Goal: Task Accomplishment & Management: Manage account settings

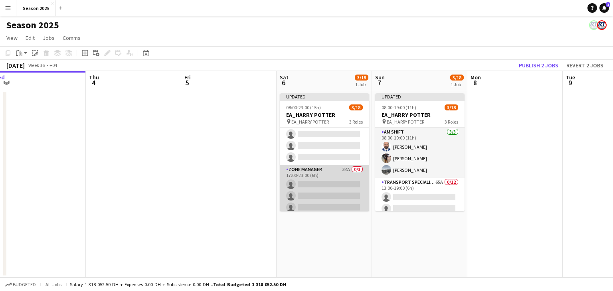
scroll to position [171, 0]
click at [329, 189] on app-card-role "Zone Manager 34A 0/3 17:00-23:00 (6h) single-neutral-actions single-neutral-act…" at bounding box center [324, 189] width 89 height 50
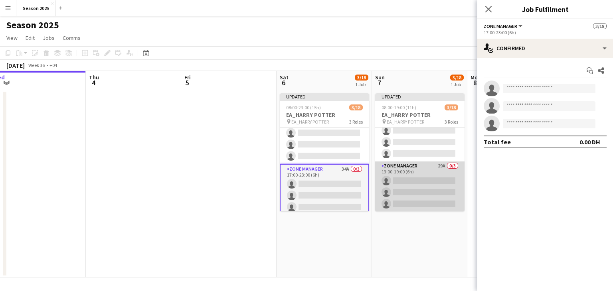
click at [426, 181] on app-card-role "Zone Manager 29A 0/3 13:00-19:00 (6h) single-neutral-actions single-neutral-act…" at bounding box center [419, 187] width 89 height 50
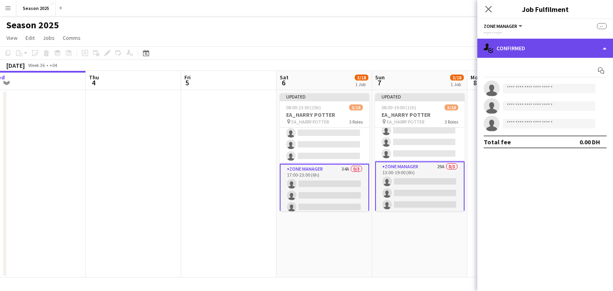
click at [514, 45] on div "single-neutral-actions-check-2 Confirmed" at bounding box center [545, 48] width 136 height 19
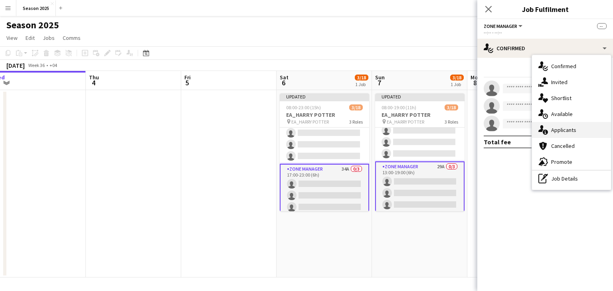
click at [559, 134] on div "single-neutral-actions-information Applicants" at bounding box center [571, 130] width 79 height 16
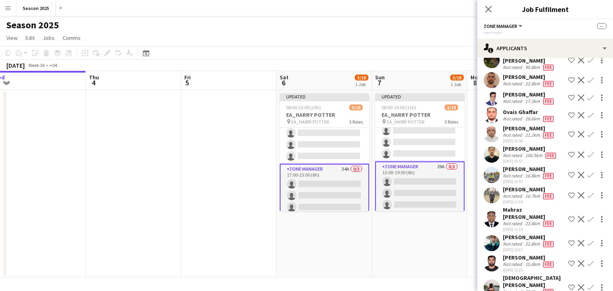
scroll to position [304, 0]
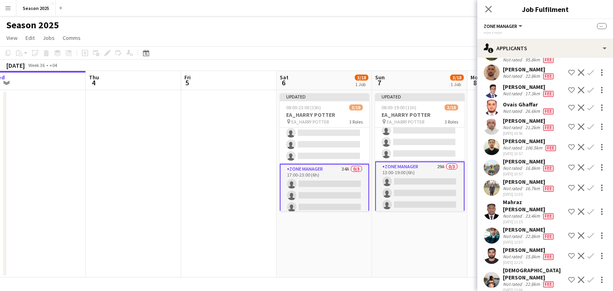
click at [587, 255] on app-icon "Confirm" at bounding box center [590, 256] width 6 height 6
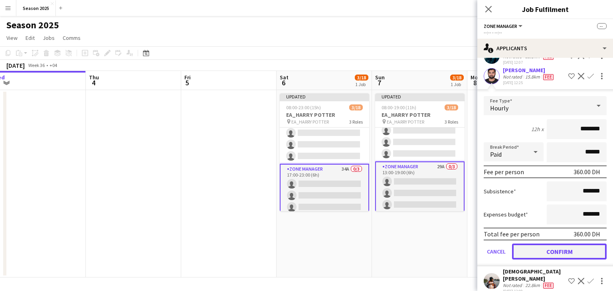
click at [568, 251] on button "Confirm" at bounding box center [559, 252] width 95 height 16
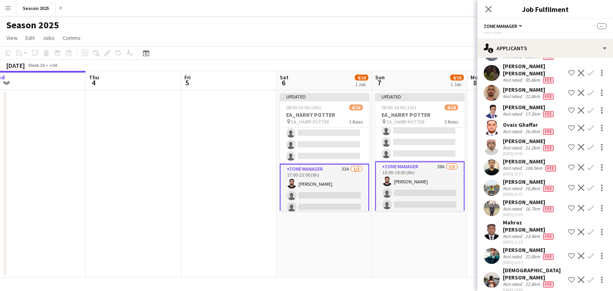
click at [401, 228] on app-date-cell "Updated 08:00-19:00 (11h) 4/18 EA_HARRY POTTER pin EA_HARRY POTTER 3 Roles AM S…" at bounding box center [419, 184] width 95 height 188
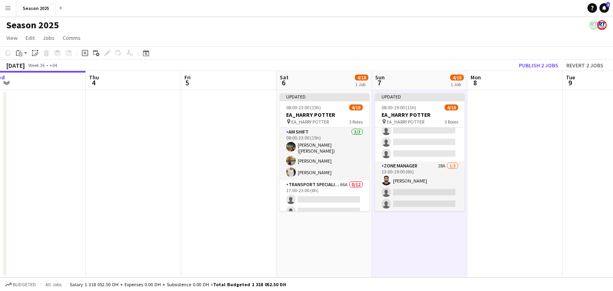
scroll to position [0, 0]
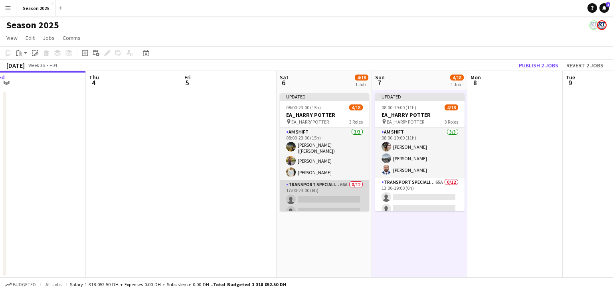
click at [327, 194] on app-card-role "Transport Specialists 66A 0/12 17:00-23:00 (6h) single-neutral-actions single-n…" at bounding box center [324, 257] width 89 height 154
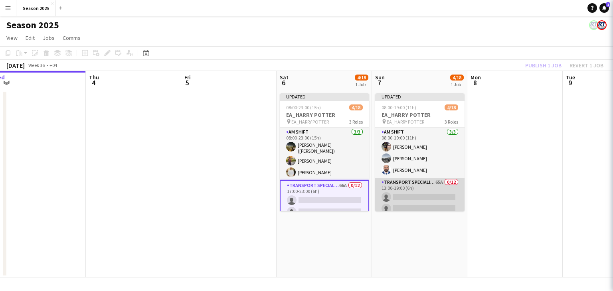
click at [408, 197] on app-card-role "Transport Specialists 65A 0/12 13:00-19:00 (6h) single-neutral-actions single-n…" at bounding box center [419, 255] width 89 height 154
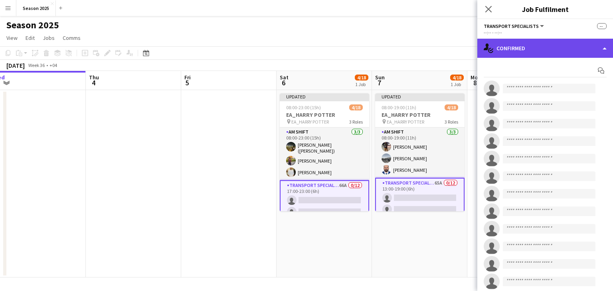
click at [550, 48] on div "single-neutral-actions-check-2 Confirmed" at bounding box center [545, 48] width 136 height 19
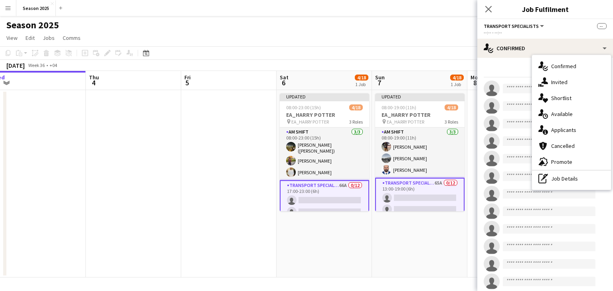
click at [399, 243] on app-date-cell "Updated 08:00-19:00 (11h) 4/18 EA_HARRY POTTER pin EA_HARRY POTTER 3 Roles AM S…" at bounding box center [419, 184] width 95 height 188
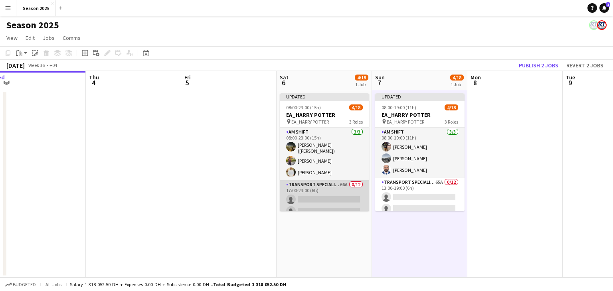
click at [333, 201] on app-card-role "Transport Specialists 66A 0/12 17:00-23:00 (6h) single-neutral-actions single-n…" at bounding box center [324, 257] width 89 height 154
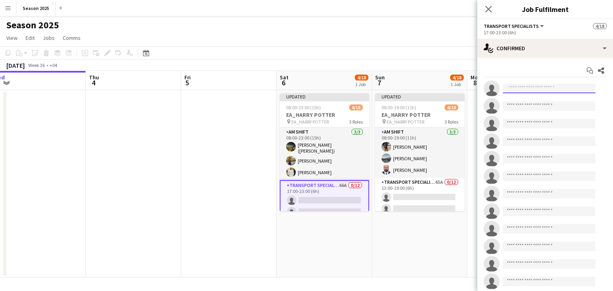
click at [548, 88] on input at bounding box center [549, 89] width 93 height 10
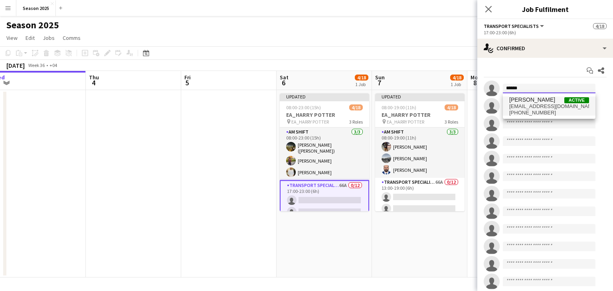
type input "******"
click at [541, 107] on span "waheed.shaikh201311@gmail.com" at bounding box center [549, 106] width 80 height 6
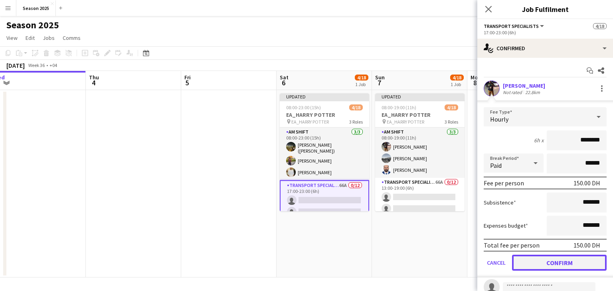
click at [559, 261] on button "Confirm" at bounding box center [559, 263] width 95 height 16
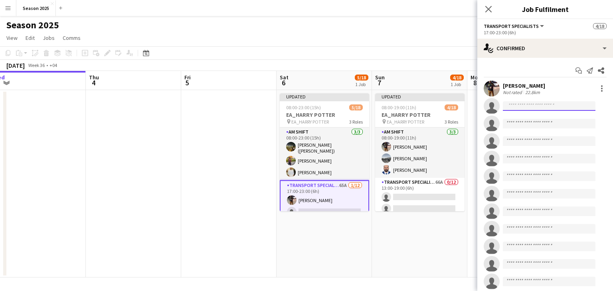
click at [549, 106] on input at bounding box center [549, 106] width 93 height 10
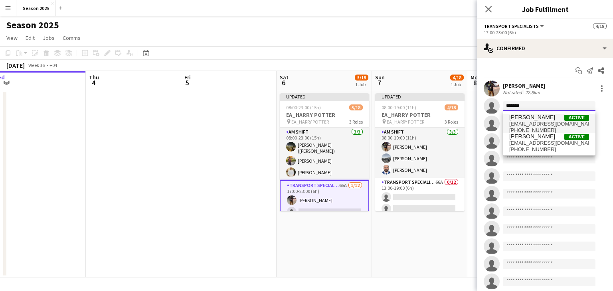
type input "*******"
click at [543, 121] on span "daniyalahmed447142@gmail.com" at bounding box center [549, 124] width 80 height 6
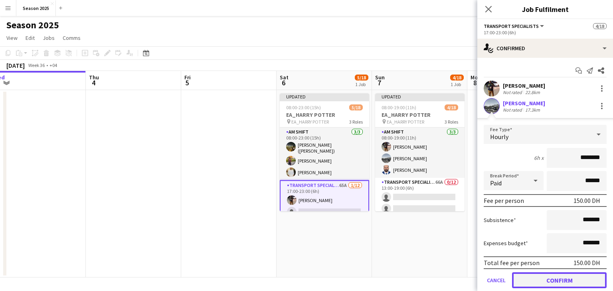
click at [536, 283] on button "Confirm" at bounding box center [559, 280] width 95 height 16
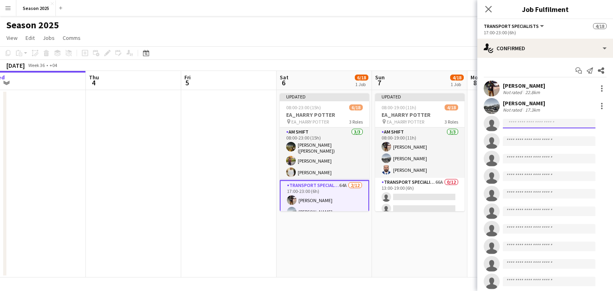
click at [515, 124] on input at bounding box center [549, 124] width 93 height 10
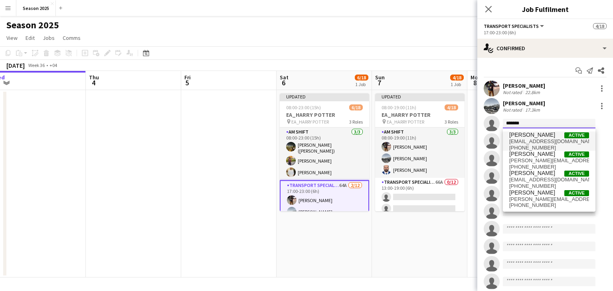
type input "*******"
click at [525, 143] on span "mushtaqmuhammad00@gmail.com" at bounding box center [549, 141] width 80 height 6
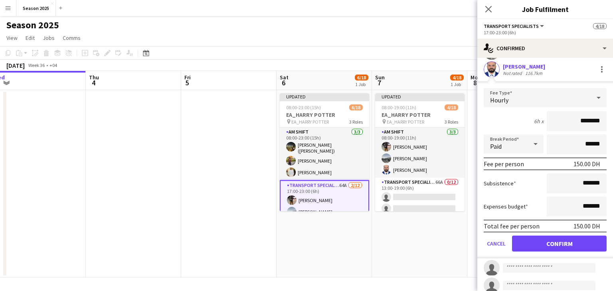
scroll to position [120, 0]
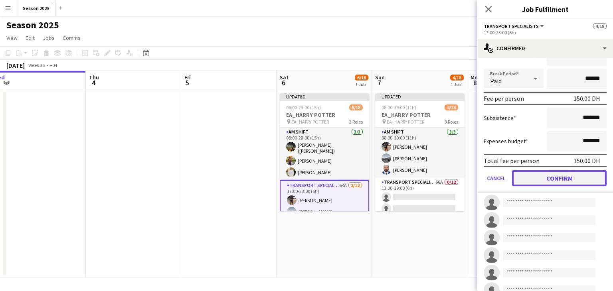
click at [542, 179] on button "Confirm" at bounding box center [559, 178] width 95 height 16
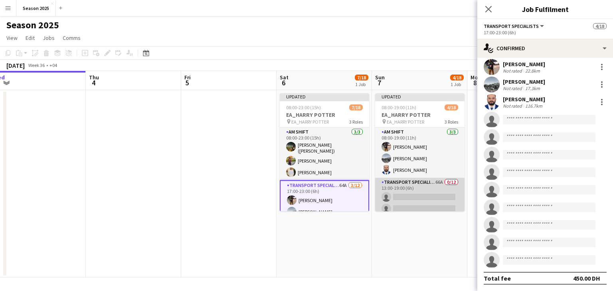
scroll to position [22, 0]
click at [397, 200] on app-card-role "Transport Specialists 66A 0/12 13:00-19:00 (6h) single-neutral-actions single-n…" at bounding box center [419, 255] width 89 height 154
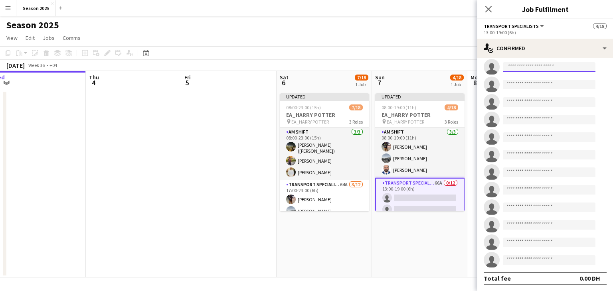
click at [520, 67] on input at bounding box center [549, 67] width 93 height 10
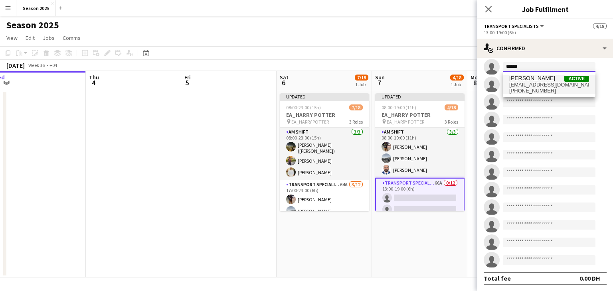
type input "******"
click at [526, 87] on span "shannishehzad321@gmail.com" at bounding box center [549, 85] width 80 height 6
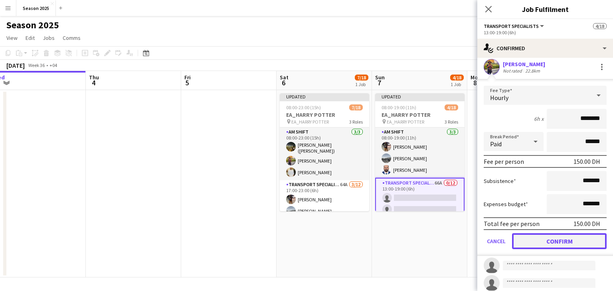
click at [554, 241] on button "Confirm" at bounding box center [559, 241] width 95 height 16
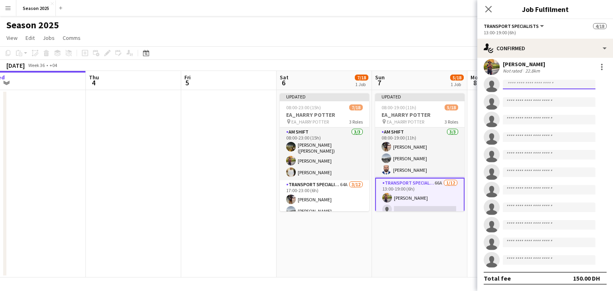
click at [521, 84] on input at bounding box center [549, 85] width 93 height 10
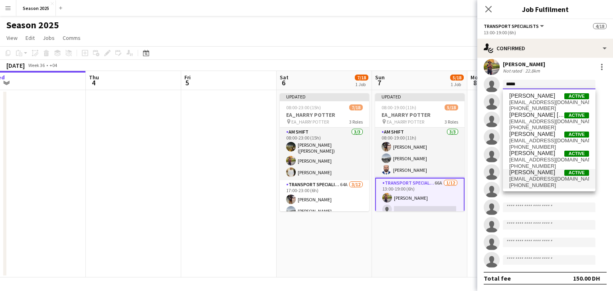
type input "*****"
click at [533, 172] on span "[PERSON_NAME]" at bounding box center [532, 172] width 46 height 7
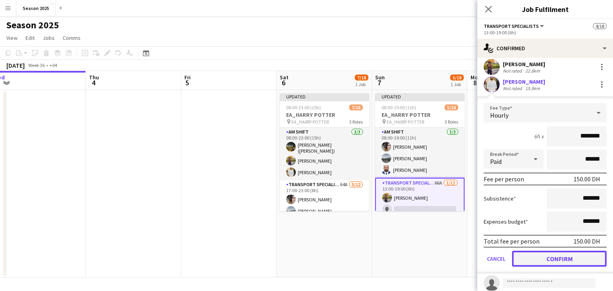
click at [539, 259] on button "Confirm" at bounding box center [559, 259] width 95 height 16
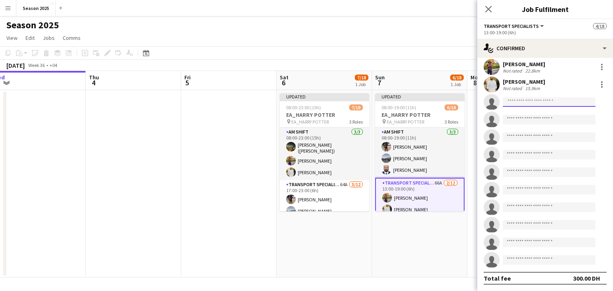
click at [509, 99] on input at bounding box center [549, 102] width 93 height 10
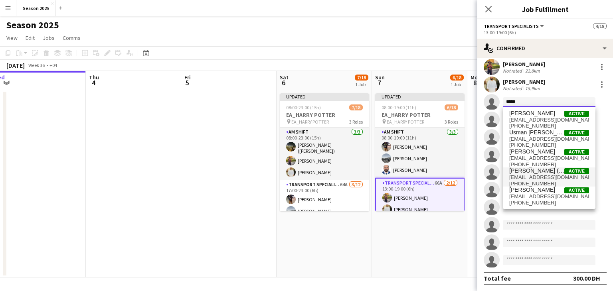
type input "*****"
click at [541, 175] on span "[EMAIL_ADDRESS][DOMAIN_NAME]" at bounding box center [549, 177] width 80 height 6
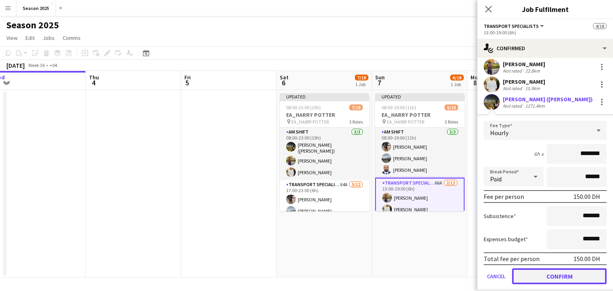
click at [546, 274] on button "Confirm" at bounding box center [559, 277] width 95 height 16
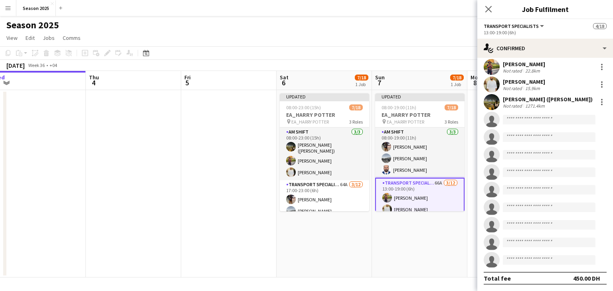
click at [428, 247] on app-date-cell "Updated 08:00-19:00 (11h) 7/18 EA_HARRY POTTER pin EA_HARRY POTTER 3 Roles AM S…" at bounding box center [419, 184] width 95 height 188
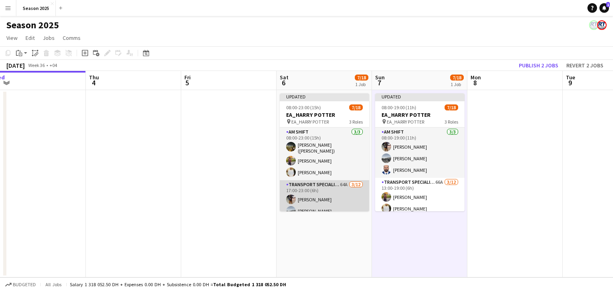
click at [326, 201] on app-card-role "Transport Specialists 64A 3/12 17:00-23:00 (6h) Waheed Shaikh Daniyal Ahmed Mus…" at bounding box center [324, 257] width 89 height 154
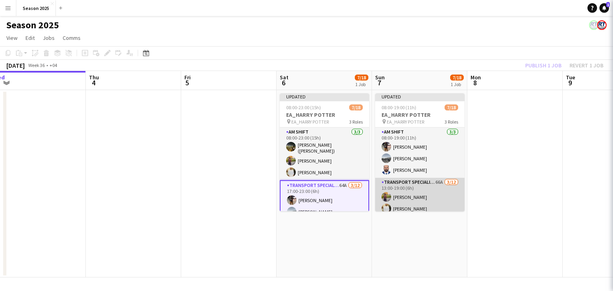
click at [413, 201] on app-card-role "Transport Specialists 66A 3/12 13:00-19:00 (6h) Shayan Shehzad Yasir Shaikh Usm…" at bounding box center [419, 256] width 89 height 157
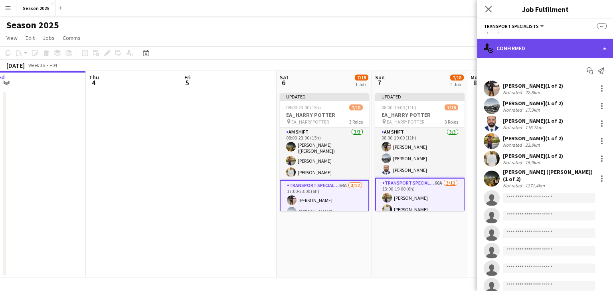
click at [531, 50] on div "single-neutral-actions-check-2 Confirmed" at bounding box center [545, 48] width 136 height 19
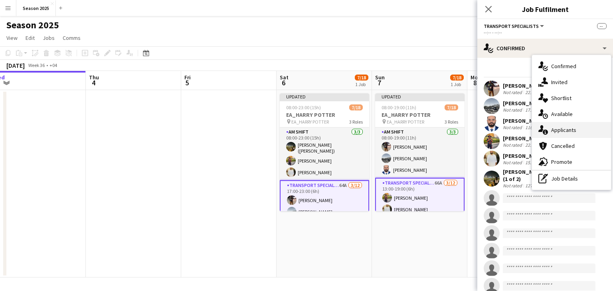
click at [551, 125] on div "single-neutral-actions-information Applicants" at bounding box center [571, 130] width 79 height 16
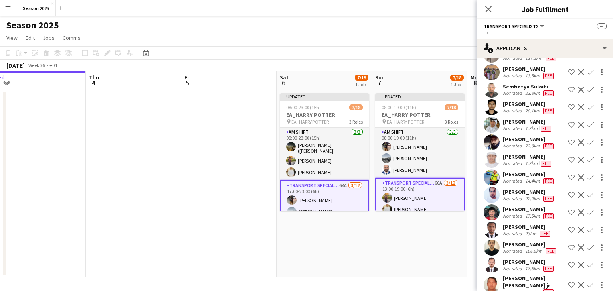
scroll to position [199, 0]
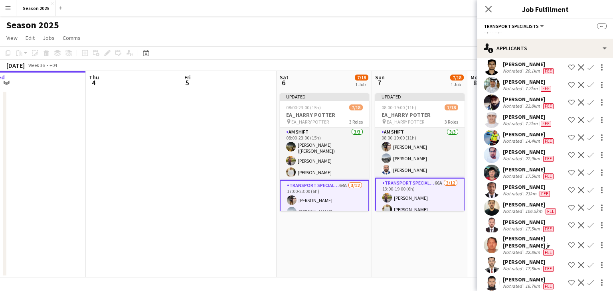
click at [587, 176] on app-icon "Confirm" at bounding box center [590, 173] width 6 height 6
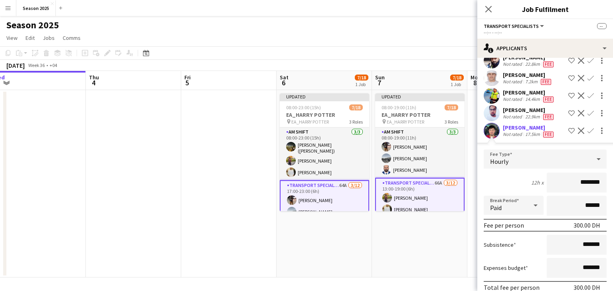
scroll to position [279, 0]
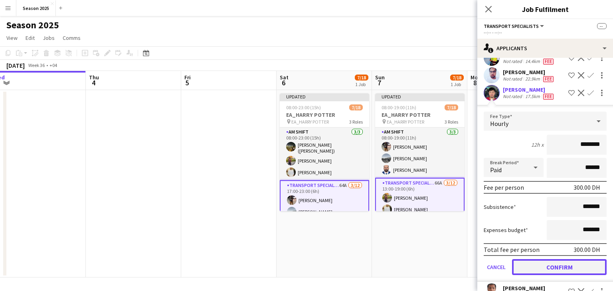
click at [576, 275] on button "Confirm" at bounding box center [559, 267] width 95 height 16
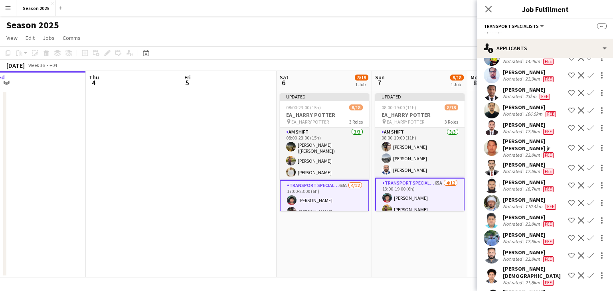
click at [587, 241] on app-icon "Confirm" at bounding box center [590, 238] width 6 height 6
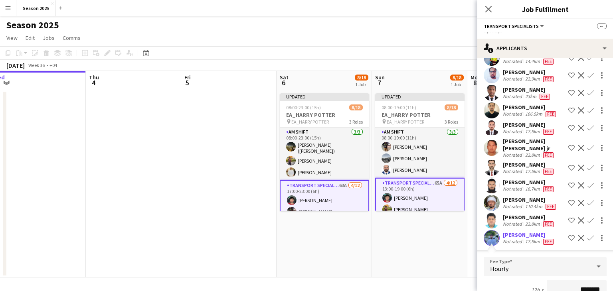
scroll to position [411, 0]
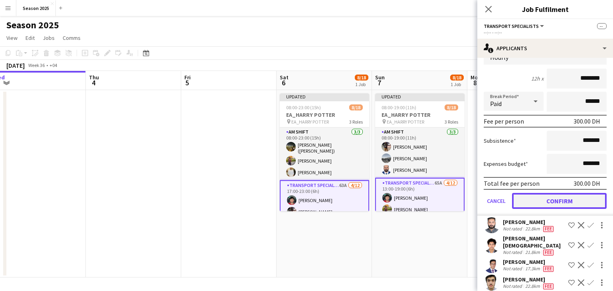
click at [571, 209] on button "Confirm" at bounding box center [559, 201] width 95 height 16
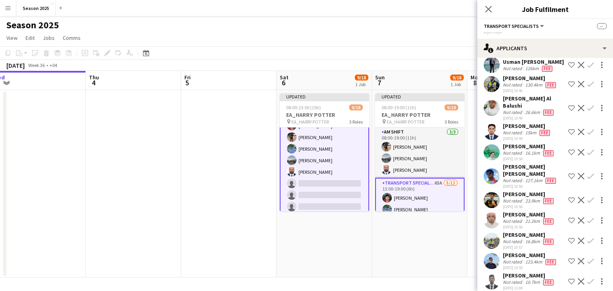
scroll to position [80, 0]
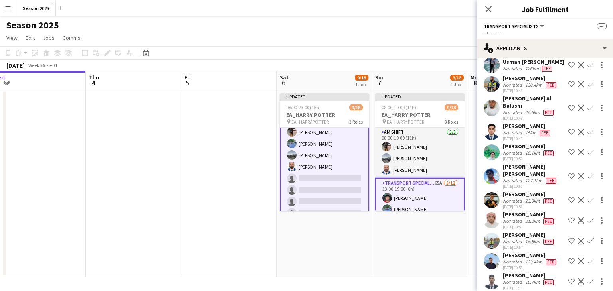
click at [412, 257] on app-date-cell "Updated 08:00-19:00 (11h) 9/18 EA_HARRY POTTER pin EA_HARRY POTTER 3 Roles AM S…" at bounding box center [419, 184] width 95 height 188
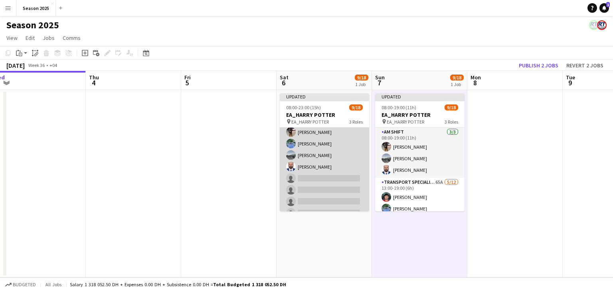
drag, startPoint x: 316, startPoint y: 170, endPoint x: 397, endPoint y: 182, distance: 81.9
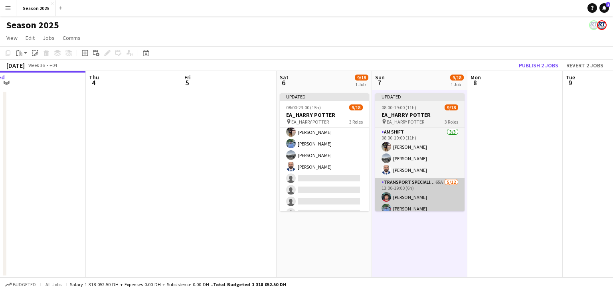
click at [316, 170] on app-card-role "Transport Specialists 63A 5/12 17:00-23:00 (6h) Ahmed Ashraf Waheed Shaikh Muha…" at bounding box center [324, 178] width 89 height 154
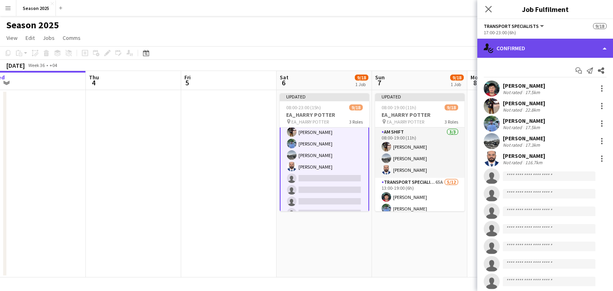
click at [551, 48] on div "single-neutral-actions-check-2 Confirmed" at bounding box center [545, 48] width 136 height 19
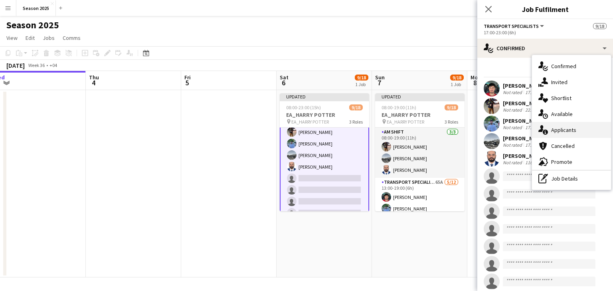
click at [571, 130] on span "Applicants" at bounding box center [563, 129] width 25 height 7
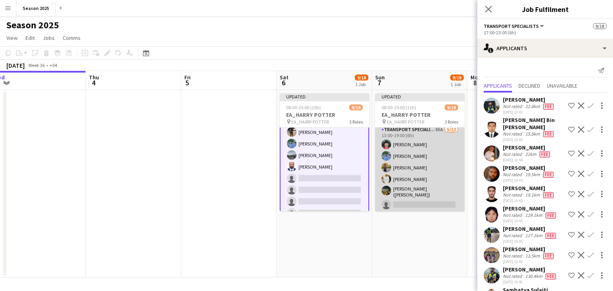
scroll to position [40, 0]
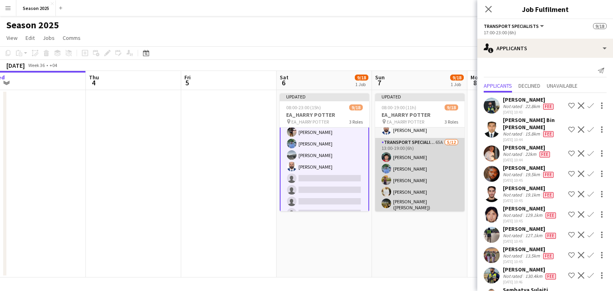
click at [426, 168] on app-card-role "Transport Specialists 65A 5/12 13:00-19:00 (6h) Ahmed Ashraf Muhammad Ashraf Sh…" at bounding box center [419, 216] width 89 height 157
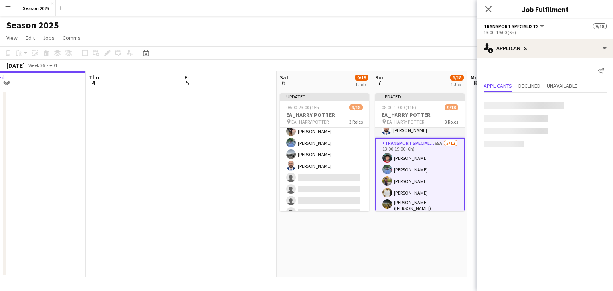
scroll to position [79, 0]
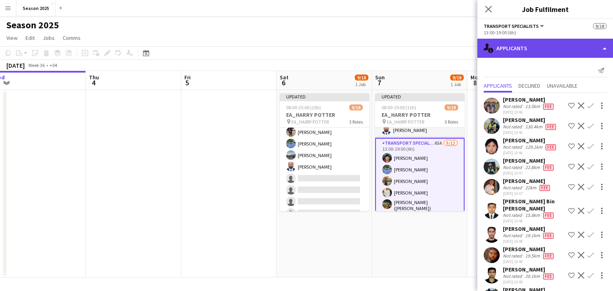
click at [513, 43] on div "single-neutral-actions-information Applicants" at bounding box center [545, 48] width 136 height 19
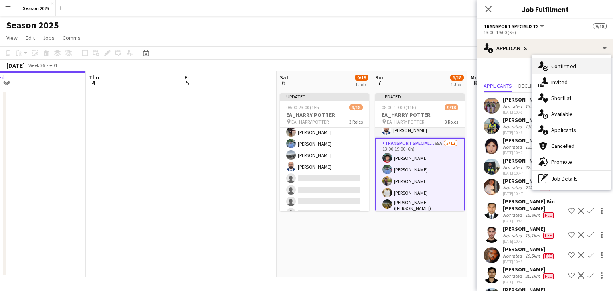
click at [557, 68] on span "Confirmed" at bounding box center [563, 66] width 25 height 7
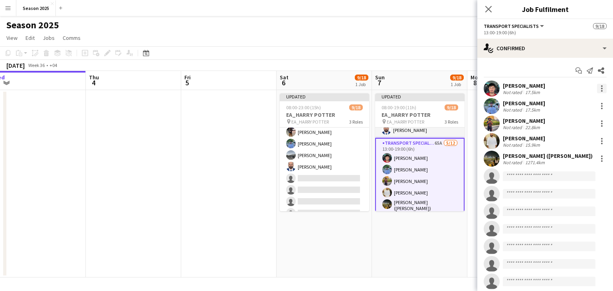
click at [597, 90] on div at bounding box center [602, 89] width 10 height 10
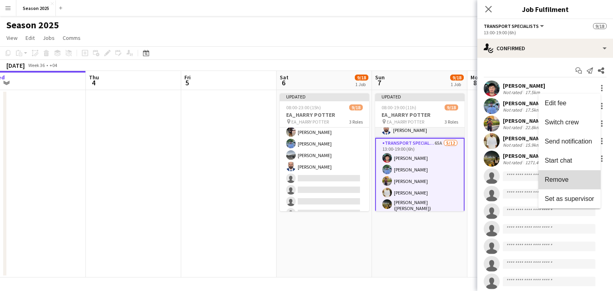
click at [578, 175] on button "Remove" at bounding box center [569, 179] width 62 height 19
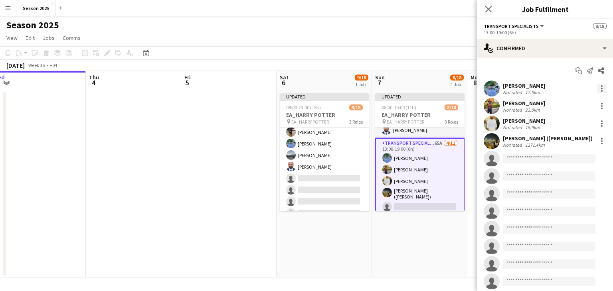
click at [597, 90] on div at bounding box center [602, 89] width 10 height 10
click at [582, 179] on span "Remove" at bounding box center [569, 179] width 49 height 7
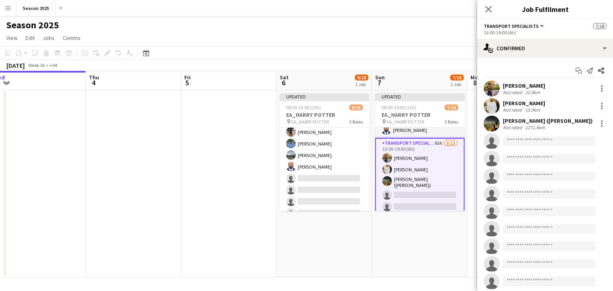
click at [393, 233] on app-date-cell "Updated 08:00-19:00 (11h) 7/18 EA_HARRY POTTER pin EA_HARRY POTTER 3 Roles AM S…" at bounding box center [419, 184] width 95 height 188
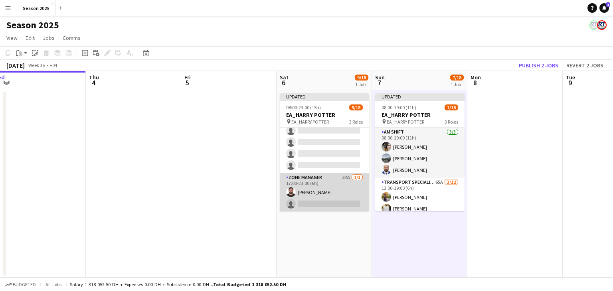
scroll to position [171, 0]
click at [331, 182] on app-card-role "Zone Manager 34A 1/3 17:00-23:00 (6h) Abdullah Azhar Ahmed single-neutral-actio…" at bounding box center [324, 189] width 89 height 50
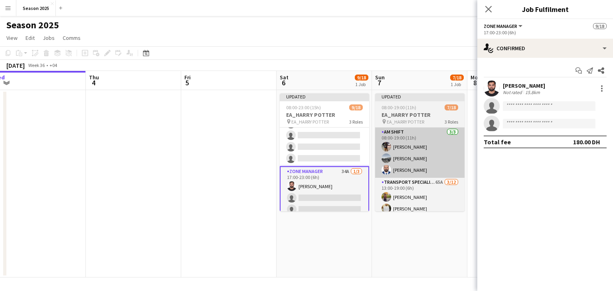
scroll to position [172, 0]
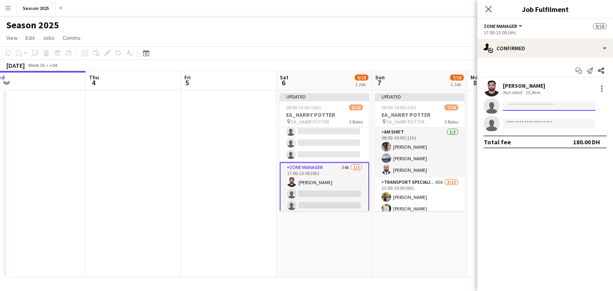
drag, startPoint x: 519, startPoint y: 109, endPoint x: 527, endPoint y: 109, distance: 8.0
click at [519, 109] on input at bounding box center [549, 106] width 93 height 10
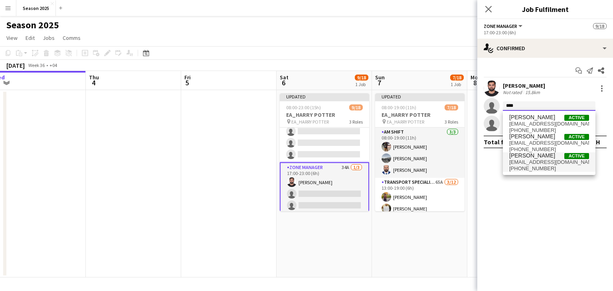
type input "****"
click at [534, 165] on span "mraees188@gmail.com" at bounding box center [549, 162] width 80 height 6
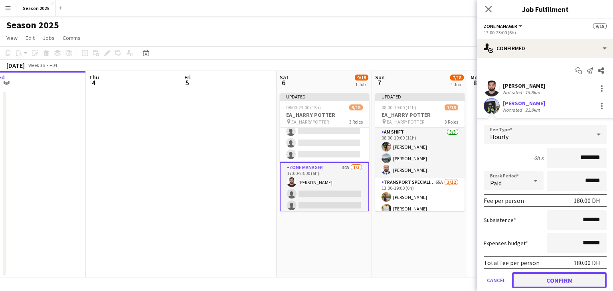
click at [548, 276] on button "Confirm" at bounding box center [559, 280] width 95 height 16
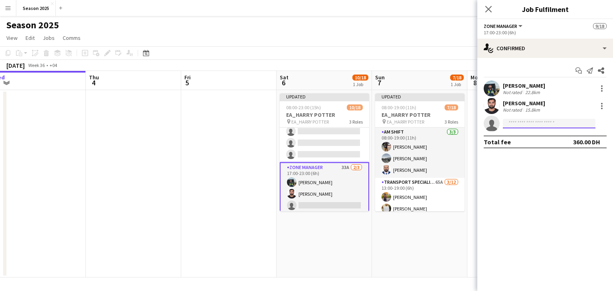
click at [535, 120] on input at bounding box center [549, 124] width 93 height 10
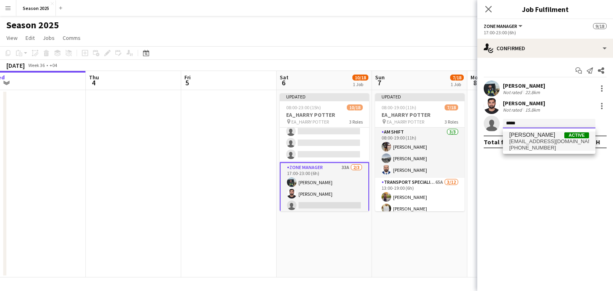
type input "*****"
click at [534, 139] on span "jibinvaliyakathshaji@gmail.com" at bounding box center [549, 141] width 80 height 6
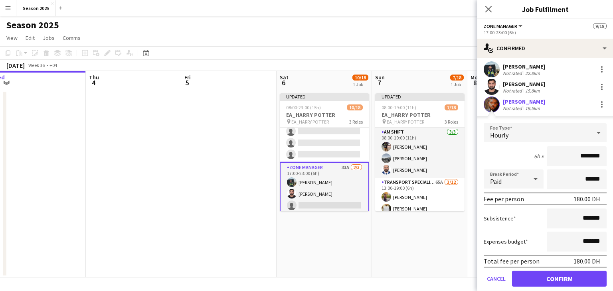
scroll to position [43, 0]
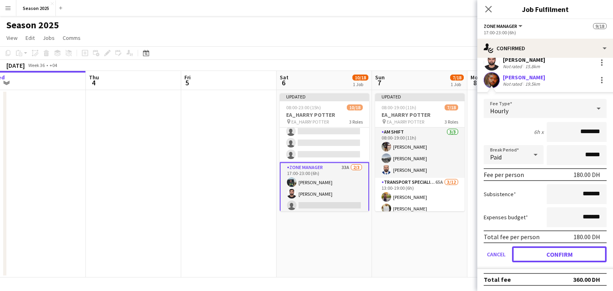
click at [553, 250] on button "Confirm" at bounding box center [559, 255] width 95 height 16
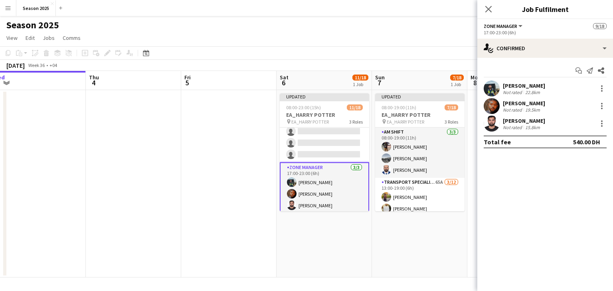
click at [427, 238] on app-date-cell "Updated 08:00-19:00 (11h) 7/18 EA_HARRY POTTER pin EA_HARRY POTTER 3 Roles AM S…" at bounding box center [419, 184] width 95 height 188
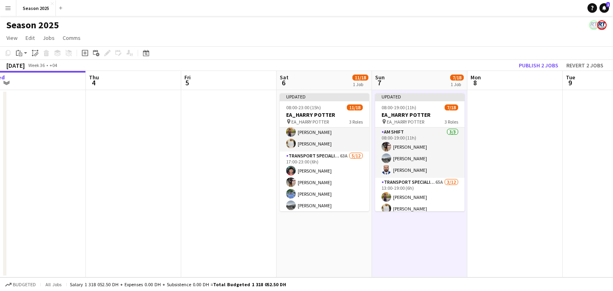
scroll to position [11, 0]
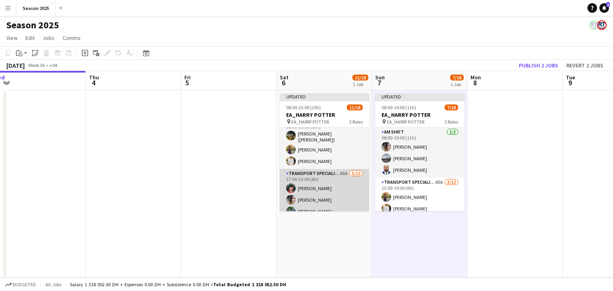
click at [332, 186] on app-card-role "Transport Specialists 63A 5/12 17:00-23:00 (6h) Ahmed Ashraf Waheed Shaikh Muha…" at bounding box center [324, 246] width 89 height 154
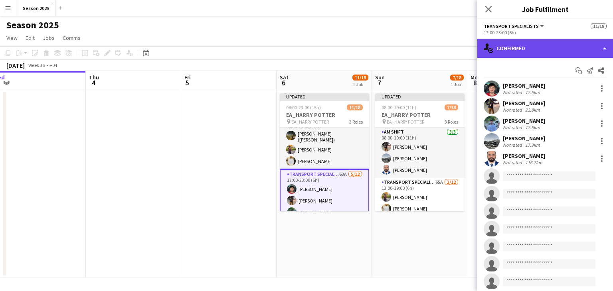
click at [539, 47] on div "single-neutral-actions-check-2 Confirmed" at bounding box center [545, 48] width 136 height 19
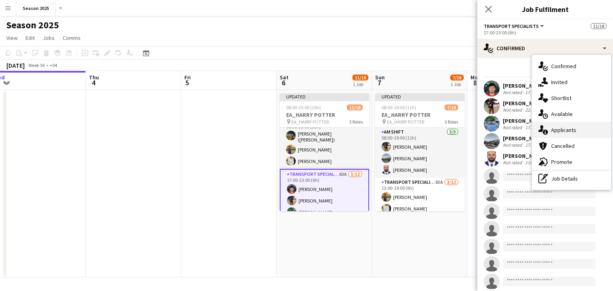
click at [564, 130] on span "Applicants" at bounding box center [563, 129] width 25 height 7
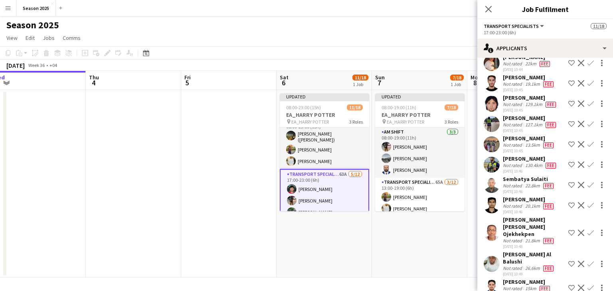
scroll to position [80, 0]
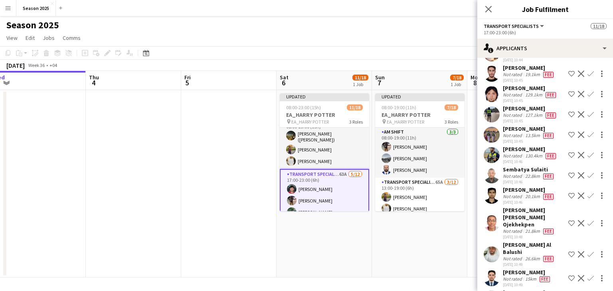
click at [587, 157] on app-icon "Confirm" at bounding box center [590, 155] width 6 height 6
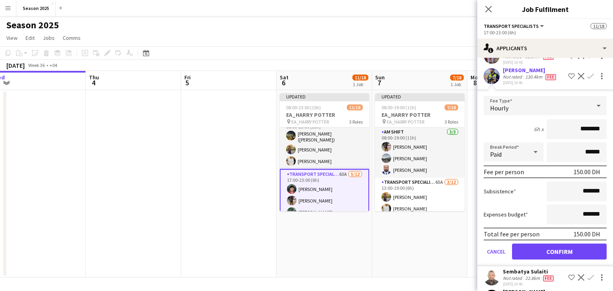
scroll to position [160, 0]
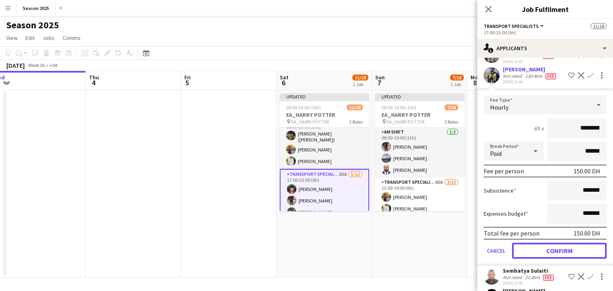
drag, startPoint x: 570, startPoint y: 258, endPoint x: 571, endPoint y: 251, distance: 6.6
click at [570, 258] on button "Confirm" at bounding box center [559, 251] width 95 height 16
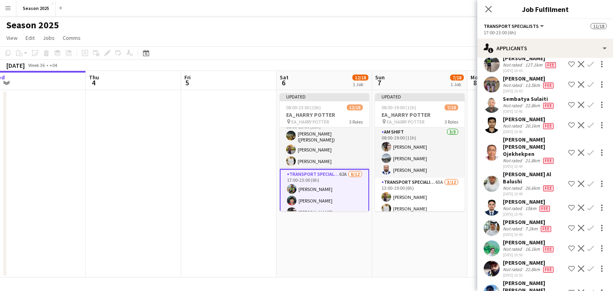
scroll to position [120, 0]
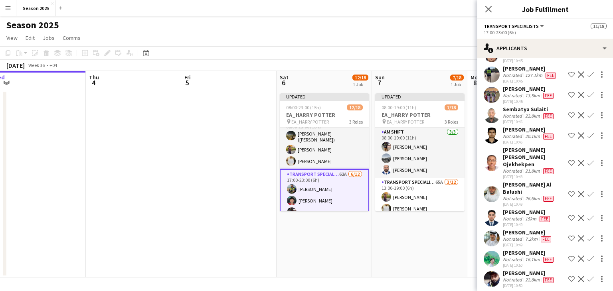
click at [587, 96] on app-icon "Confirm" at bounding box center [590, 95] width 6 height 6
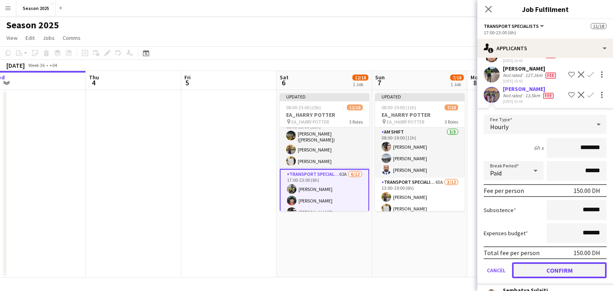
click at [572, 276] on button "Confirm" at bounding box center [559, 271] width 95 height 16
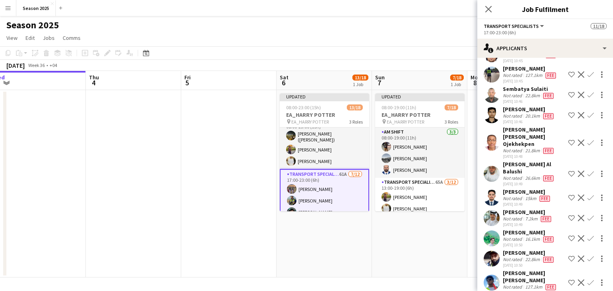
click at [587, 215] on app-icon "Confirm" at bounding box center [590, 218] width 6 height 6
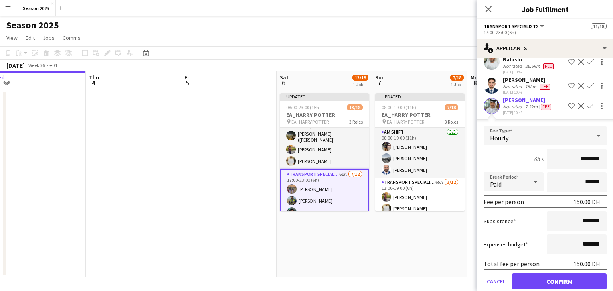
scroll to position [239, 0]
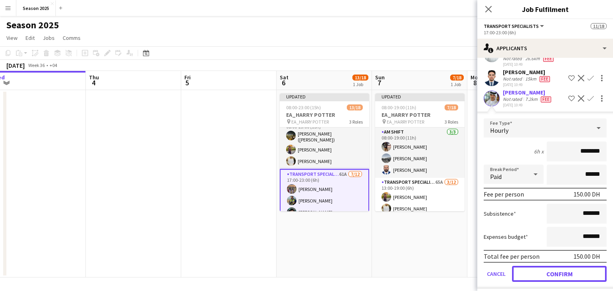
drag, startPoint x: 573, startPoint y: 258, endPoint x: 573, endPoint y: 250, distance: 8.0
click at [573, 266] on button "Confirm" at bounding box center [559, 274] width 95 height 16
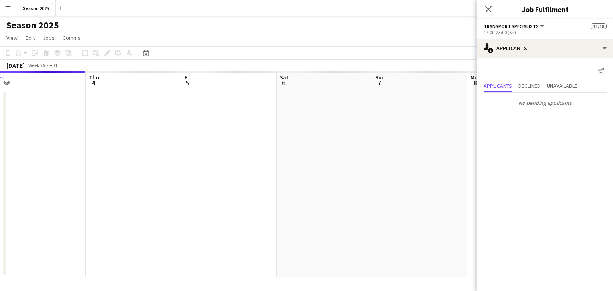
scroll to position [0, 0]
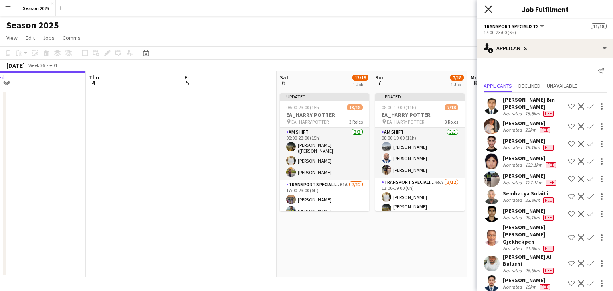
click at [488, 10] on icon "Close pop-in" at bounding box center [488, 9] width 8 height 8
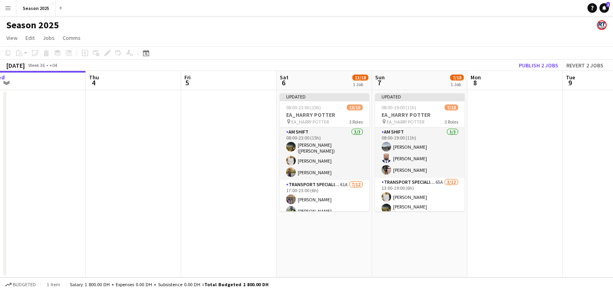
click at [358, 221] on app-date-cell "Updated 08:00-23:00 (15h) 13/18 EA_HARRY POTTER pin EA_HARRY POTTER 3 Roles AM …" at bounding box center [323, 184] width 95 height 188
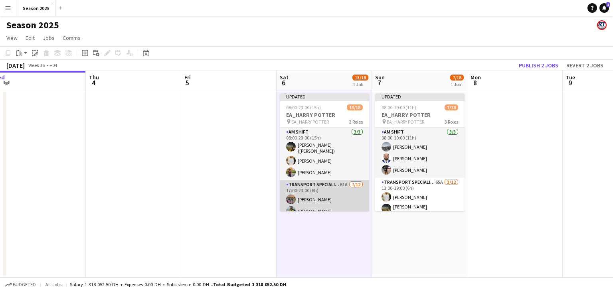
click at [345, 202] on app-card-role "Transport Specialists 61A [DATE] 17:00-23:00 (6h) [PERSON_NAME] [PERSON_NAME] […" at bounding box center [324, 257] width 89 height 154
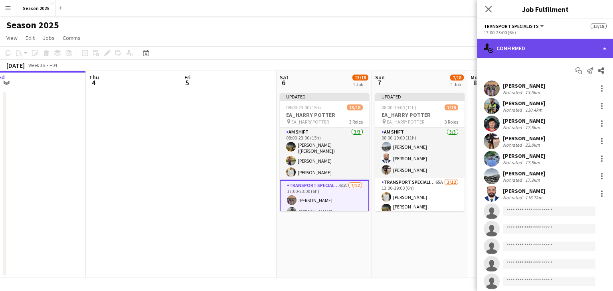
click at [549, 53] on div "single-neutral-actions-check-2 Confirmed" at bounding box center [545, 48] width 136 height 19
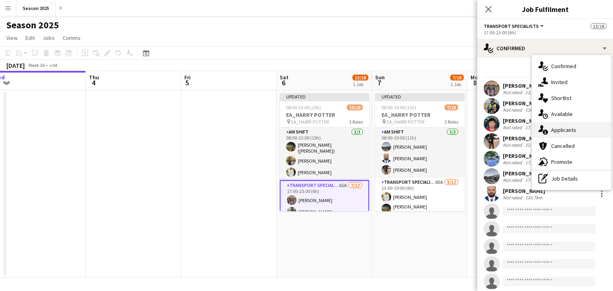
click at [576, 131] on div "single-neutral-actions-information Applicants" at bounding box center [571, 130] width 79 height 16
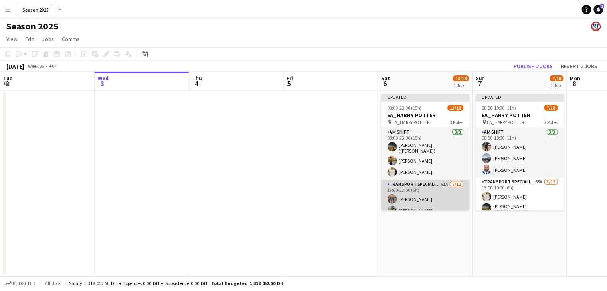
scroll to position [0, 190]
click at [426, 189] on app-card-role "Transport Specialists 61A [DATE] 17:00-23:00 (6h) [PERSON_NAME] [PERSON_NAME] […" at bounding box center [429, 257] width 89 height 154
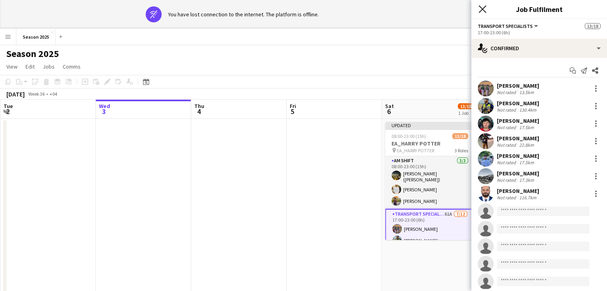
click at [481, 10] on icon at bounding box center [482, 9] width 8 height 8
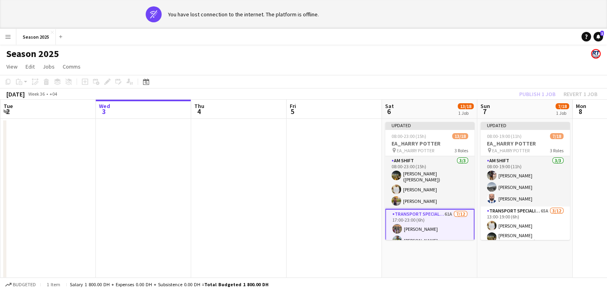
click at [330, 19] on div "wifi-off You have lost connection to the internet. The platform is offline." at bounding box center [305, 14] width 319 height 16
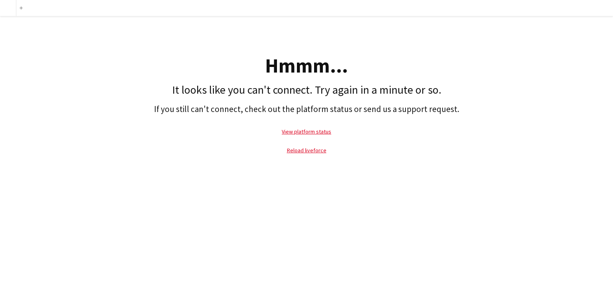
click at [428, 188] on div "Add Hmmm... It looks like you can't connect. Try again in a minute or so. If yo…" at bounding box center [306, 145] width 613 height 291
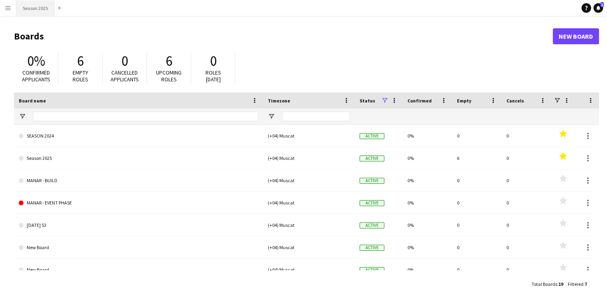
click at [34, 8] on button "Season 2025 Close" at bounding box center [35, 8] width 38 height 16
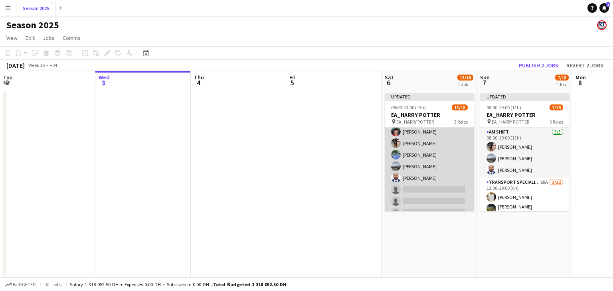
scroll to position [51, 0]
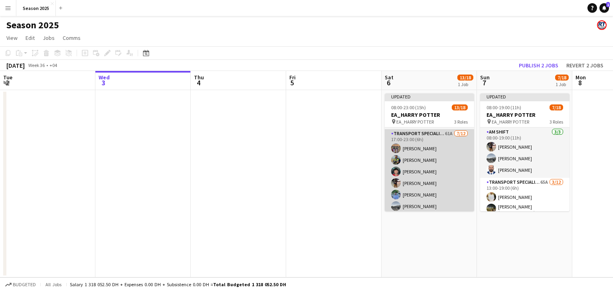
click at [439, 190] on app-card-role "Transport Specialists 61A [DATE] 17:00-23:00 (6h) [PERSON_NAME] [PERSON_NAME] […" at bounding box center [429, 206] width 89 height 154
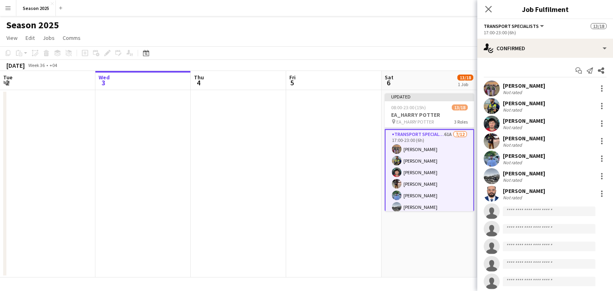
scroll to position [52, 0]
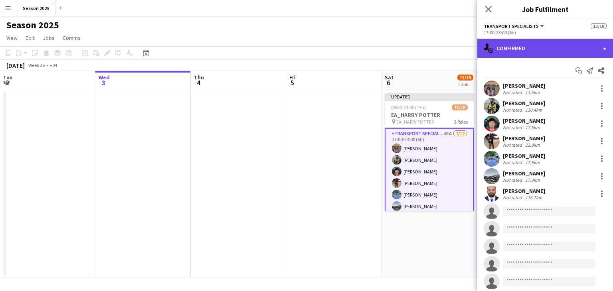
click at [569, 47] on div "single-neutral-actions-check-2 Confirmed" at bounding box center [545, 48] width 136 height 19
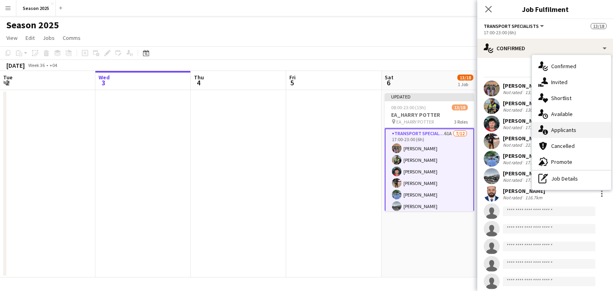
click at [576, 133] on div "single-neutral-actions-information Applicants" at bounding box center [571, 130] width 79 height 16
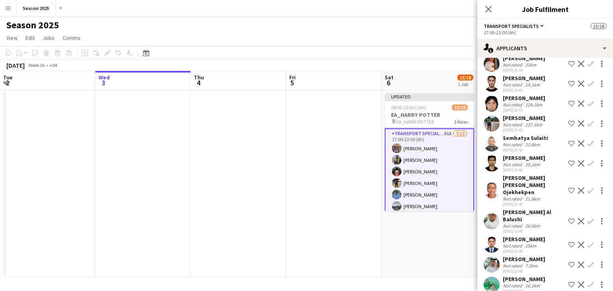
scroll to position [80, 0]
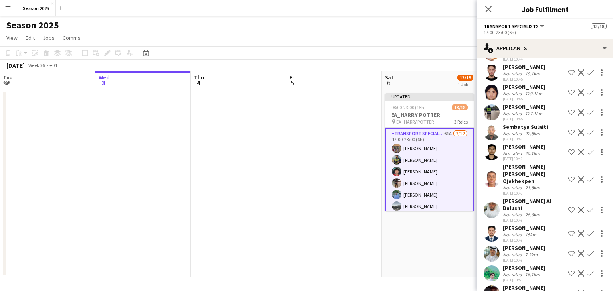
click at [587, 207] on app-icon "Confirm" at bounding box center [590, 210] width 6 height 6
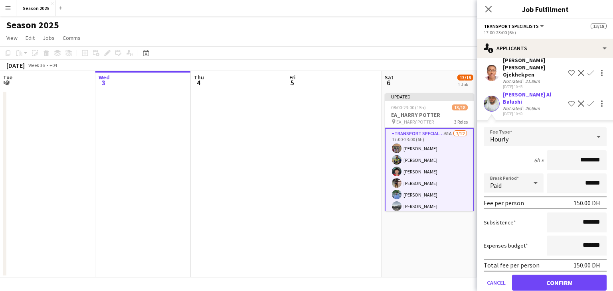
scroll to position [199, 0]
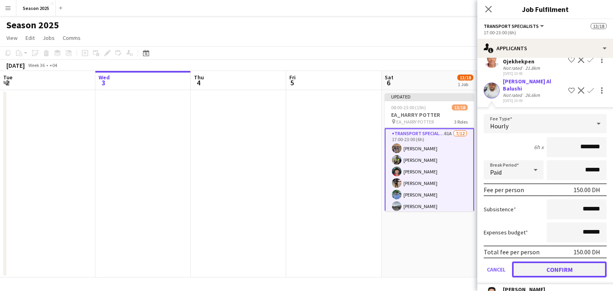
click at [568, 262] on button "Confirm" at bounding box center [559, 270] width 95 height 16
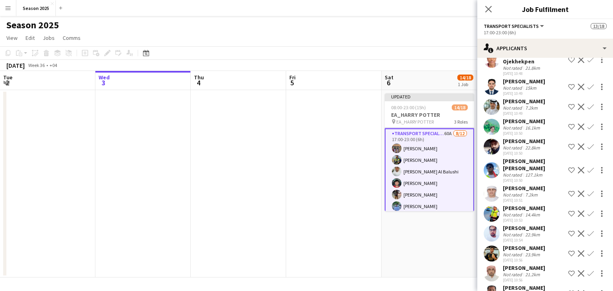
click at [587, 106] on app-icon "Confirm" at bounding box center [590, 107] width 6 height 6
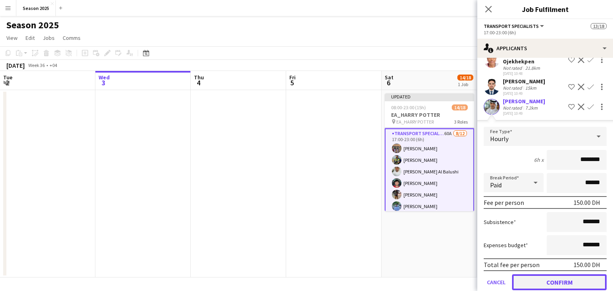
click at [570, 277] on button "Confirm" at bounding box center [559, 282] width 95 height 16
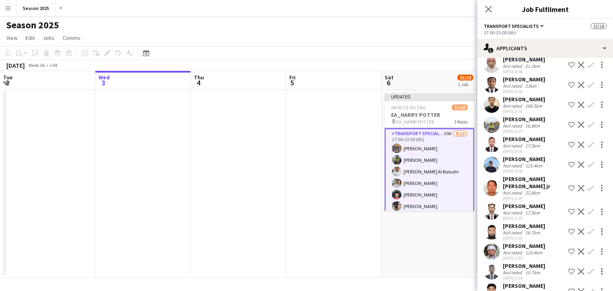
scroll to position [399, 0]
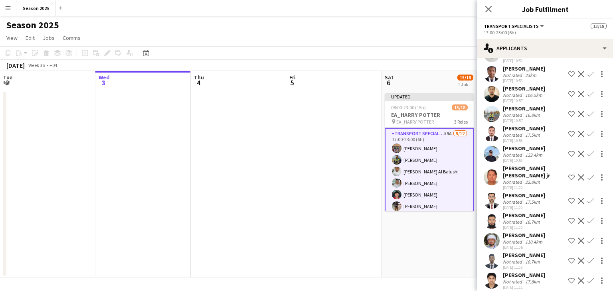
click at [587, 221] on app-icon "Confirm" at bounding box center [590, 221] width 6 height 6
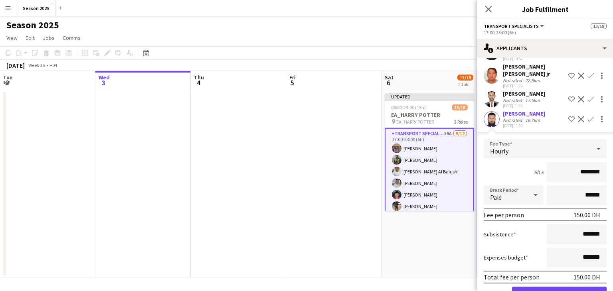
scroll to position [519, 0]
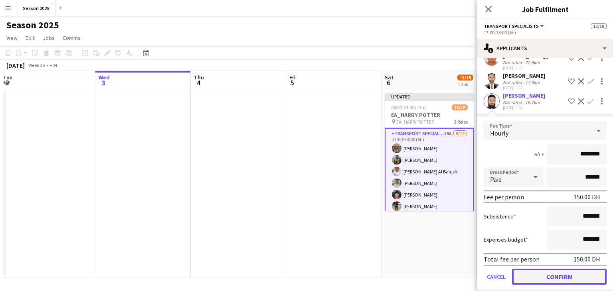
click at [571, 273] on button "Confirm" at bounding box center [559, 277] width 95 height 16
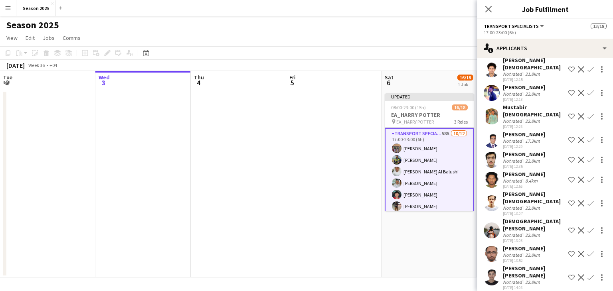
scroll to position [0, 0]
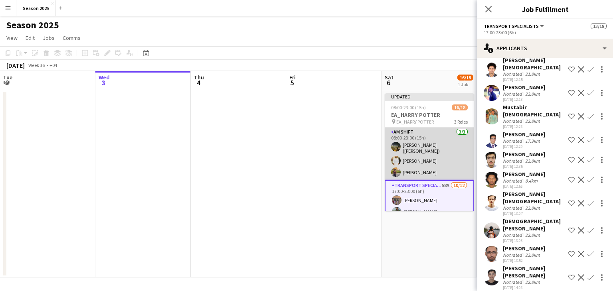
click at [439, 163] on app-card-role "AM SHIFT [DATE] 08:00-23:00 (15h) [PERSON_NAME] ([PERSON_NAME]) [PERSON_NAME] […" at bounding box center [429, 154] width 89 height 53
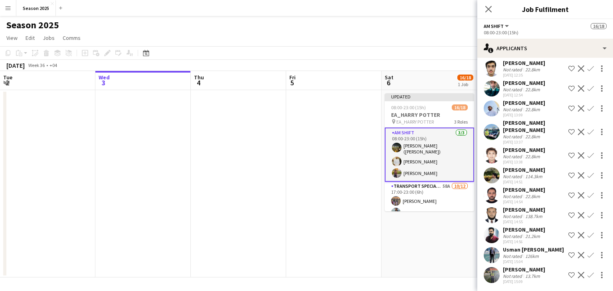
scroll to position [378, 0]
click at [490, 12] on icon "Close pop-in" at bounding box center [488, 9] width 8 height 8
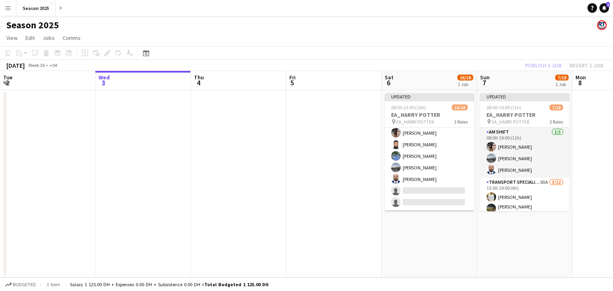
scroll to position [177, 0]
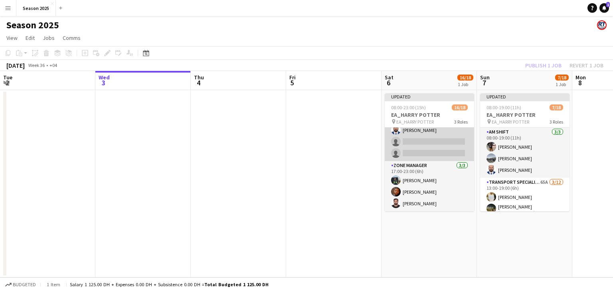
click at [413, 135] on app-card-role "Transport Specialists 58A [DATE] 17:00-23:00 (6h) [PERSON_NAME] Baloshi [PERSON…" at bounding box center [429, 84] width 89 height 154
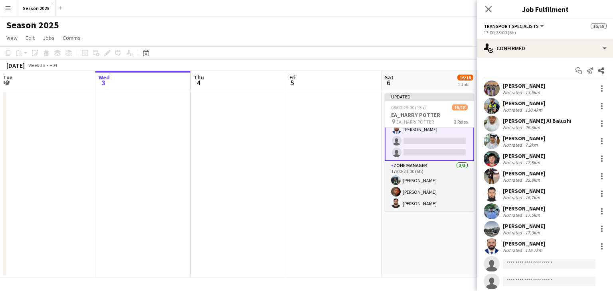
scroll to position [174, 0]
click at [547, 264] on input at bounding box center [549, 264] width 93 height 10
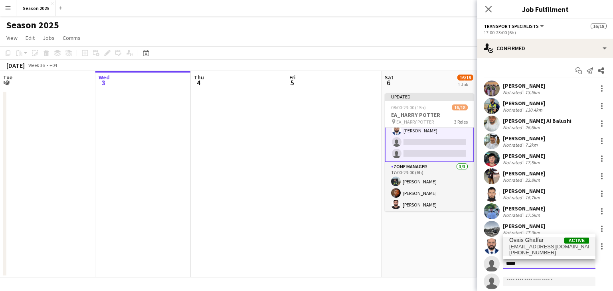
type input "*****"
click at [559, 246] on span "[EMAIL_ADDRESS][DOMAIN_NAME]" at bounding box center [549, 247] width 80 height 6
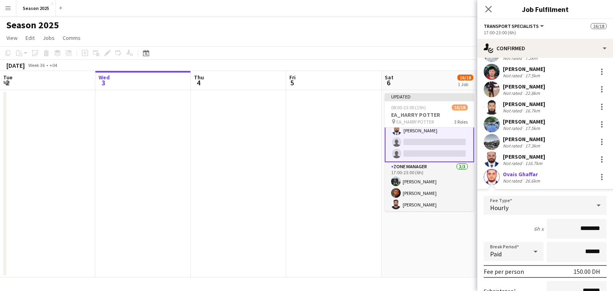
scroll to position [151, 0]
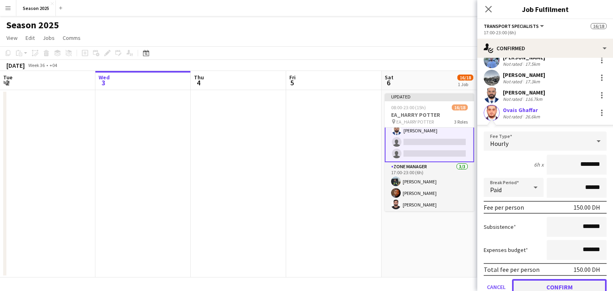
click at [550, 281] on button "Confirm" at bounding box center [559, 287] width 95 height 16
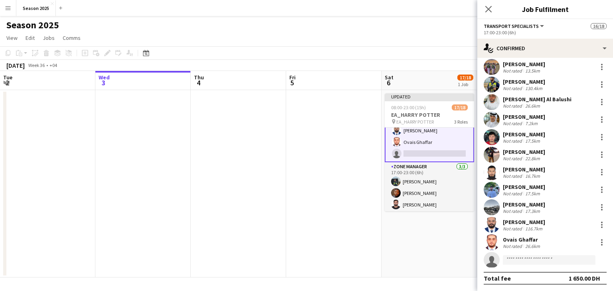
scroll to position [22, 0]
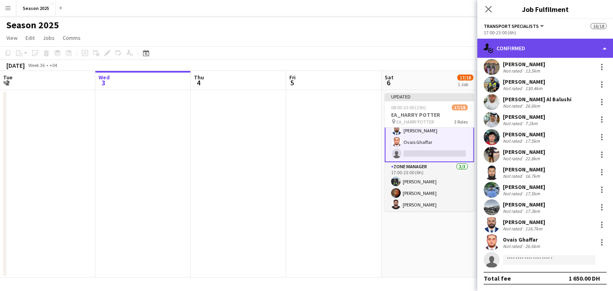
click at [543, 48] on div "single-neutral-actions-check-2 Confirmed" at bounding box center [545, 48] width 136 height 19
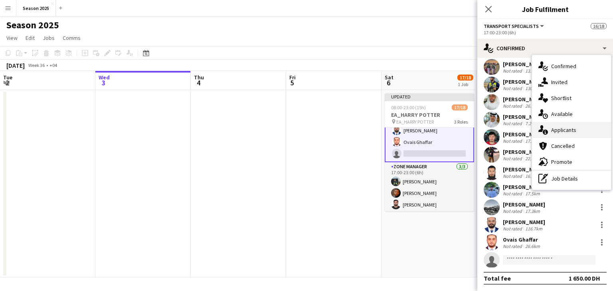
click at [563, 132] on span "Applicants" at bounding box center [563, 129] width 25 height 7
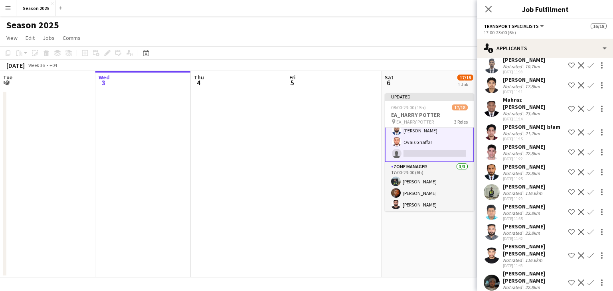
scroll to position [598, 0]
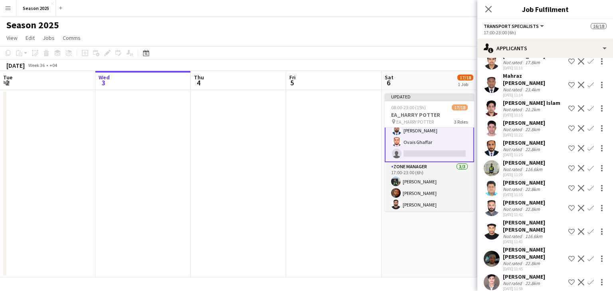
click at [587, 207] on app-icon "Confirm" at bounding box center [590, 208] width 6 height 6
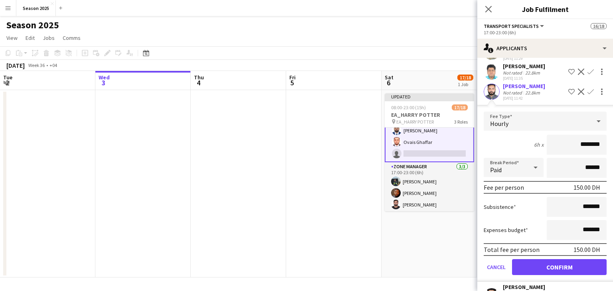
scroll to position [718, 0]
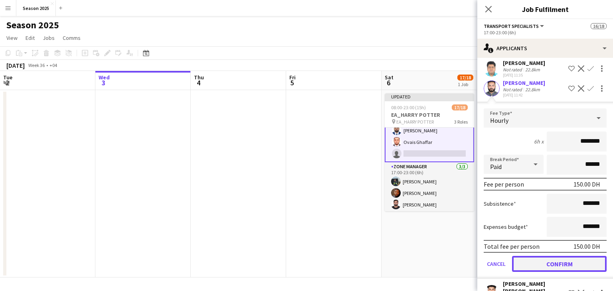
click at [557, 261] on button "Confirm" at bounding box center [559, 264] width 95 height 16
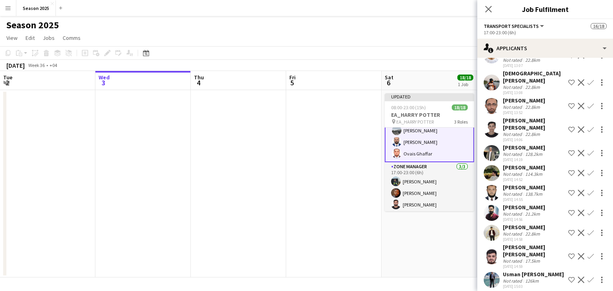
scroll to position [994, 0]
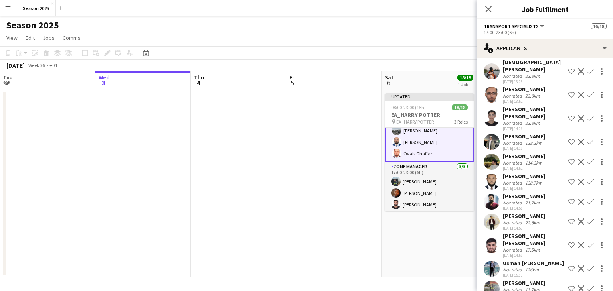
click at [422, 233] on app-date-cell "Updated 08:00-23:00 (15h) 18/18 EA_HARRY POTTER pin EA_HARRY POTTER 3 Roles AM …" at bounding box center [428, 184] width 95 height 188
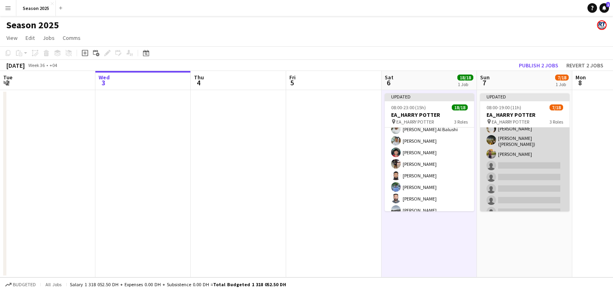
scroll to position [80, 0]
click at [515, 178] on app-card-role "Transport Specialists 65A [DATE] 13:00-19:00 (6h) [PERSON_NAME] [PERSON_NAME] (…" at bounding box center [524, 176] width 89 height 157
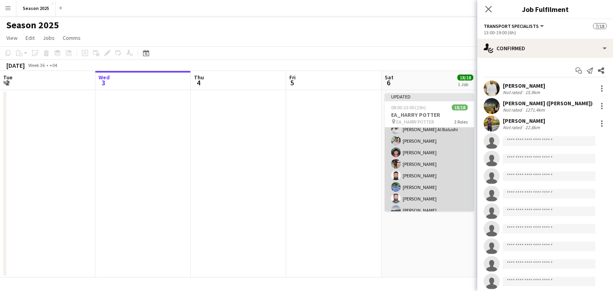
scroll to position [53, 0]
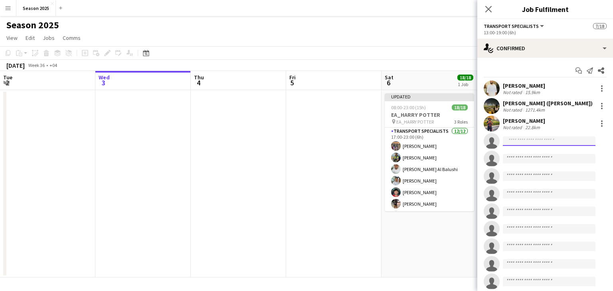
click at [512, 142] on input at bounding box center [549, 141] width 93 height 10
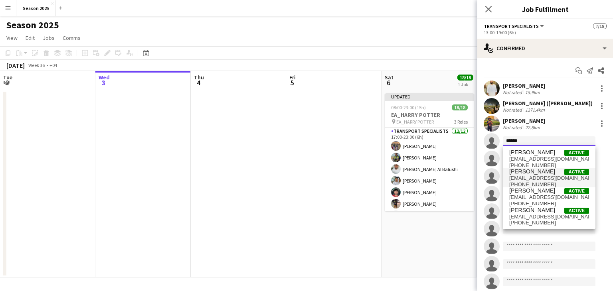
type input "******"
click at [539, 178] on span "[EMAIL_ADDRESS][DOMAIN_NAME]" at bounding box center [549, 178] width 80 height 6
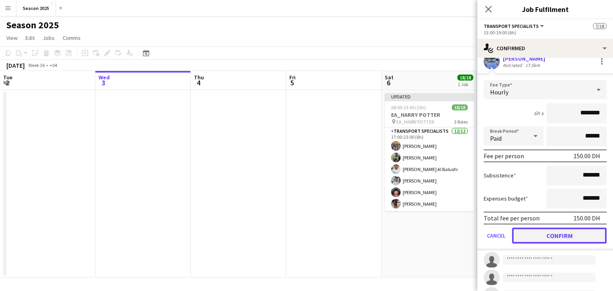
click at [560, 232] on button "Confirm" at bounding box center [559, 236] width 95 height 16
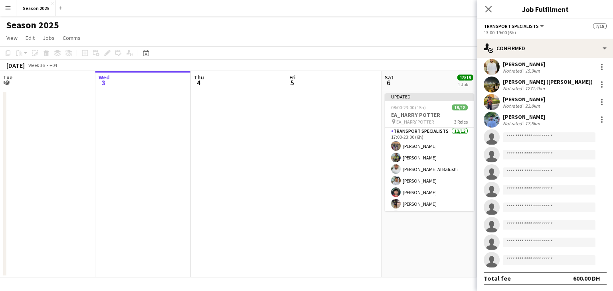
scroll to position [22, 0]
click at [424, 248] on app-date-cell "Updated 08:00-23:00 (15h) 18/18 EA_HARRY POTTER pin EA_HARRY POTTER 3 Roles AM …" at bounding box center [428, 184] width 95 height 188
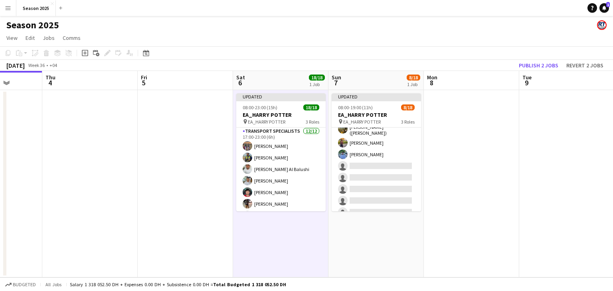
scroll to position [0, 344]
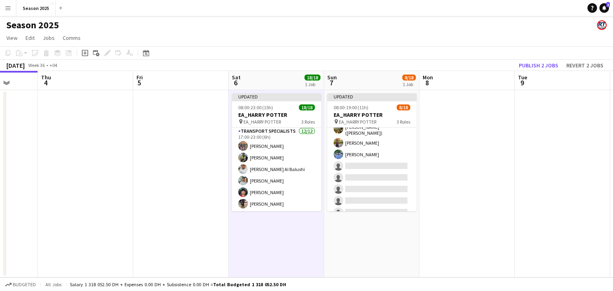
drag, startPoint x: 423, startPoint y: 235, endPoint x: 270, endPoint y: 227, distance: 153.0
click at [270, 227] on app-calendar-viewport "Sun 31 11/11 1 Job Mon 1 Tue 2 Wed 3 Thu 4 Fri 5 Sat 6 18/18 1 Job Sun 7 8/18 1…" at bounding box center [306, 174] width 613 height 207
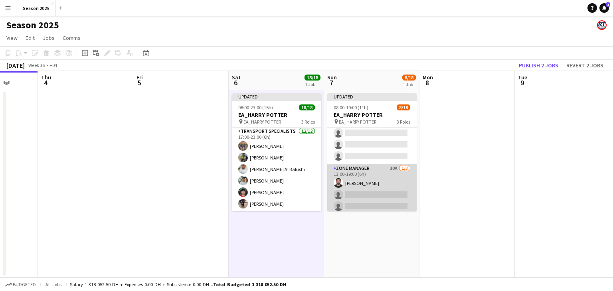
click at [376, 189] on app-card-role "Zone Manager 30A [DATE] 13:00-19:00 (6h) [PERSON_NAME] single-neutral-actions s…" at bounding box center [371, 189] width 89 height 50
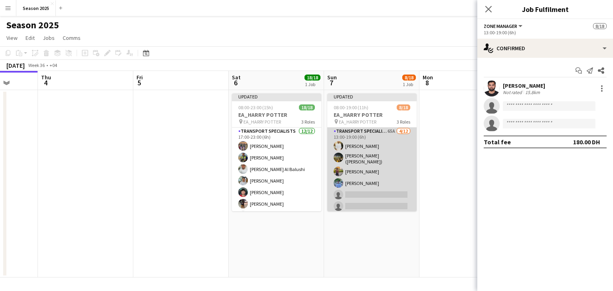
scroll to position [0, 343]
drag, startPoint x: 365, startPoint y: 157, endPoint x: 389, endPoint y: 142, distance: 28.8
click at [365, 157] on app-card-role "Transport Specialists 65A [DATE] 13:00-19:00 (6h) [PERSON_NAME] [PERSON_NAME] (…" at bounding box center [372, 205] width 89 height 157
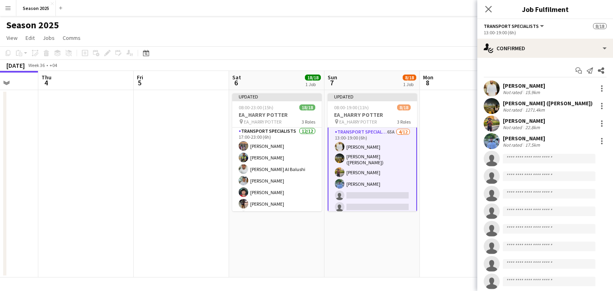
scroll to position [52, 0]
click at [597, 89] on div at bounding box center [602, 89] width 10 height 10
click at [567, 182] on span "Remove" at bounding box center [557, 179] width 24 height 7
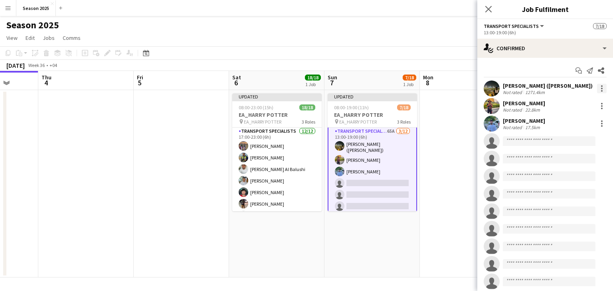
click at [601, 86] on div at bounding box center [602, 86] width 2 height 2
click at [565, 181] on span "Remove" at bounding box center [557, 179] width 24 height 7
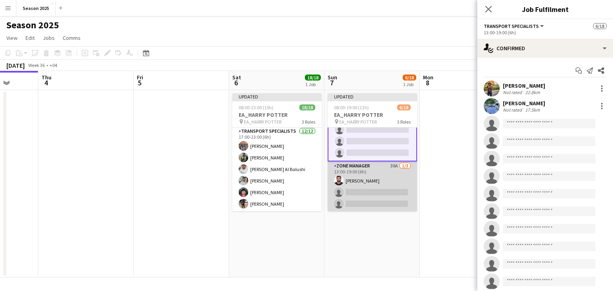
click at [374, 188] on app-card-role "Zone Manager 30A [DATE] 13:00-19:00 (6h) [PERSON_NAME] single-neutral-actions s…" at bounding box center [372, 187] width 89 height 50
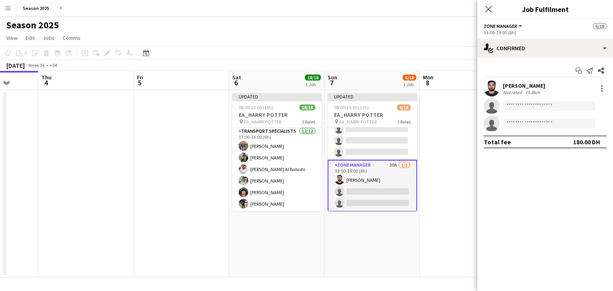
scroll to position [172, 0]
click at [535, 109] on input at bounding box center [549, 106] width 93 height 10
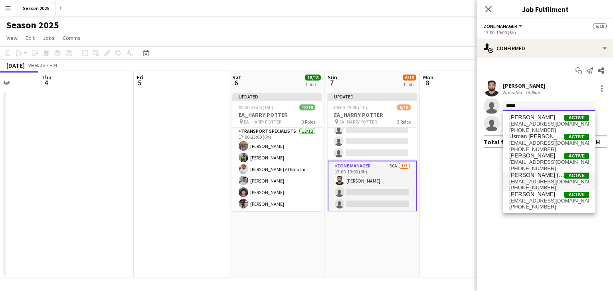
type input "*****"
click at [541, 178] on span "[PERSON_NAME] ([PERSON_NAME])" at bounding box center [536, 175] width 55 height 7
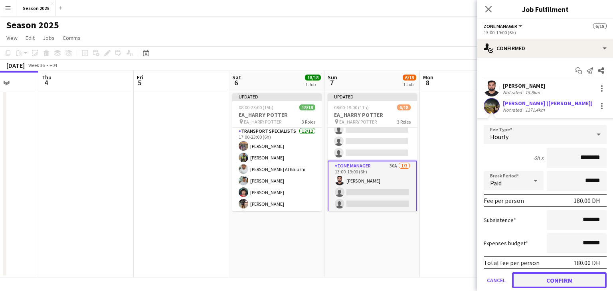
click at [553, 282] on button "Confirm" at bounding box center [559, 280] width 95 height 16
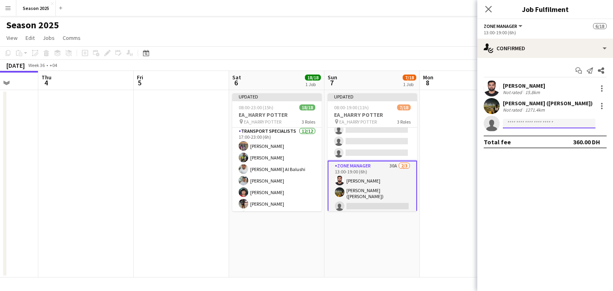
click at [517, 126] on input at bounding box center [549, 124] width 93 height 10
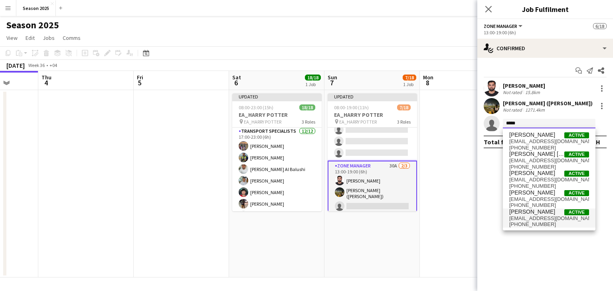
type input "*****"
click at [523, 214] on span "[PERSON_NAME]" at bounding box center [532, 212] width 46 height 7
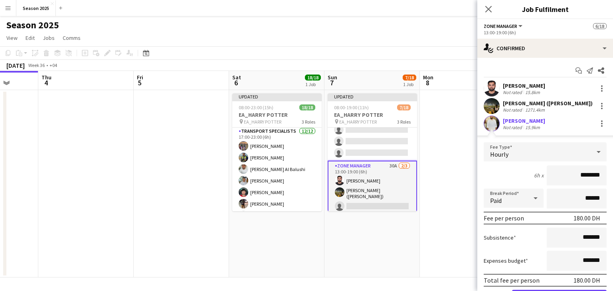
scroll to position [43, 0]
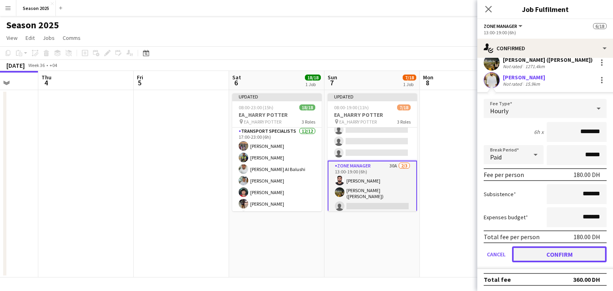
click at [563, 258] on button "Confirm" at bounding box center [559, 255] width 95 height 16
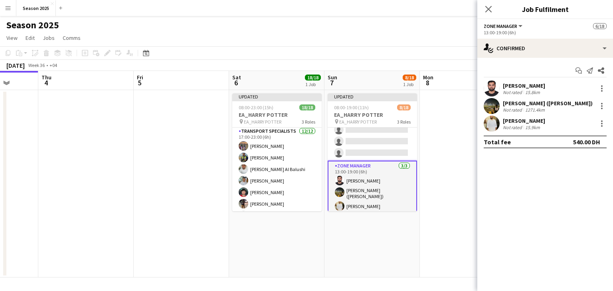
click at [449, 162] on app-date-cell at bounding box center [467, 184] width 95 height 188
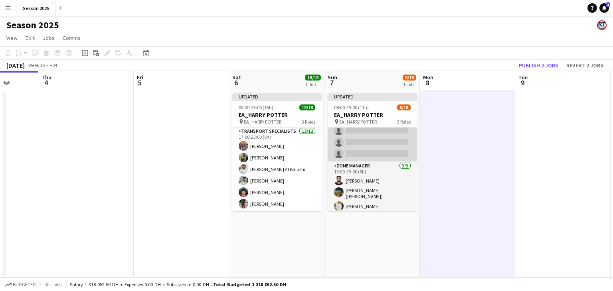
click at [357, 146] on app-card-role "Transport Specialists 65A [DATE] 13:00-19:00 (6h) [PERSON_NAME] [PERSON_NAME] s…" at bounding box center [372, 84] width 89 height 154
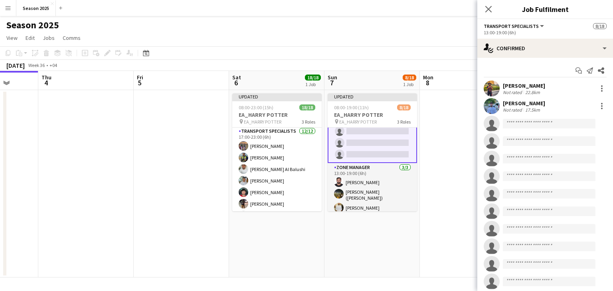
scroll to position [172, 0]
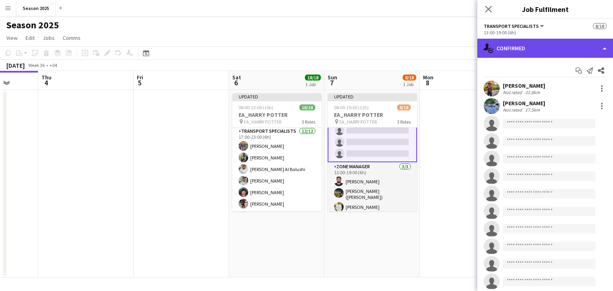
click at [543, 55] on div "single-neutral-actions-check-2 Confirmed" at bounding box center [545, 48] width 136 height 19
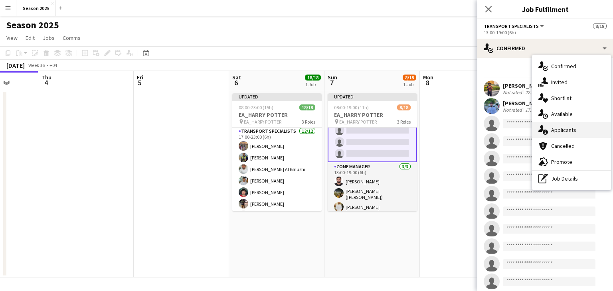
click at [563, 128] on span "Applicants" at bounding box center [563, 129] width 25 height 7
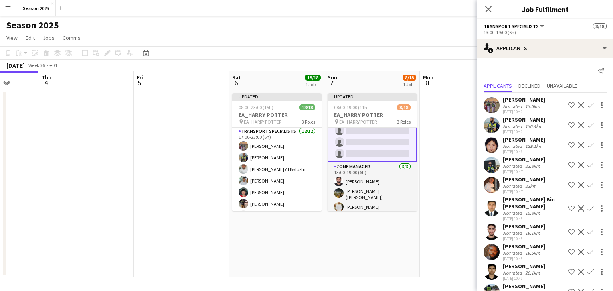
click at [587, 255] on app-icon "Confirm" at bounding box center [590, 252] width 6 height 6
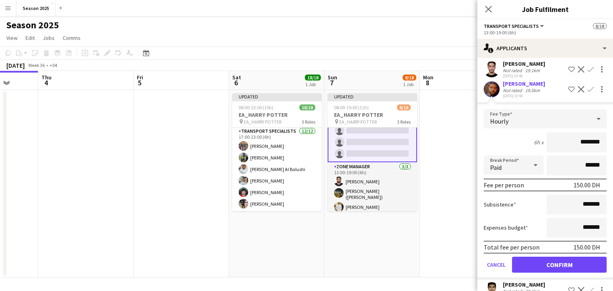
scroll to position [177, 0]
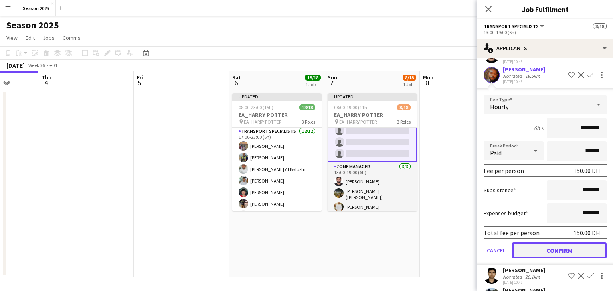
click at [571, 256] on button "Confirm" at bounding box center [559, 251] width 95 height 16
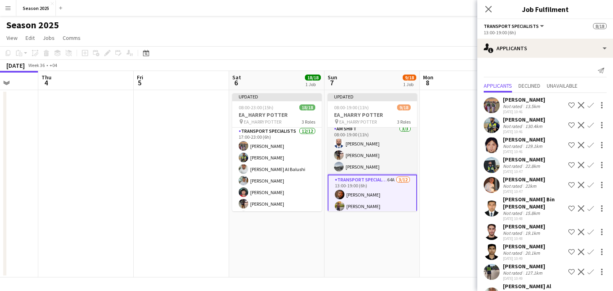
scroll to position [0, 0]
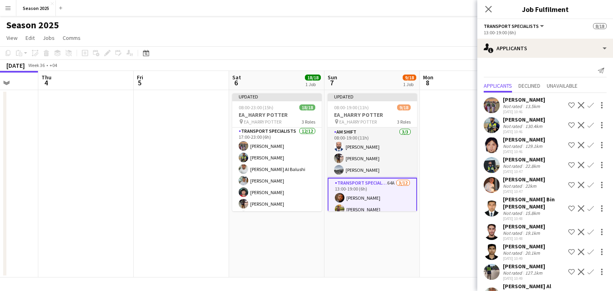
click at [587, 168] on app-icon "Confirm" at bounding box center [590, 165] width 6 height 6
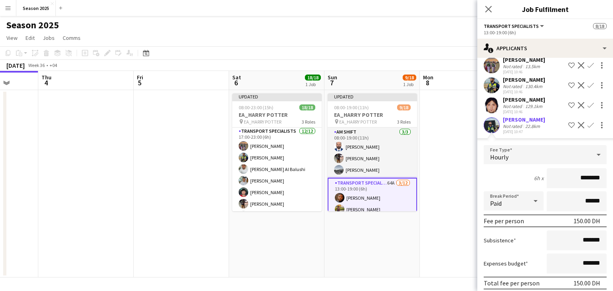
scroll to position [120, 0]
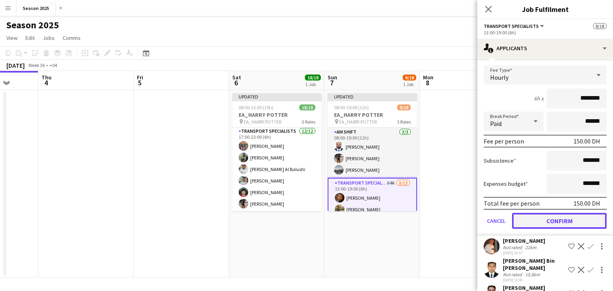
click at [563, 229] on button "Confirm" at bounding box center [559, 221] width 95 height 16
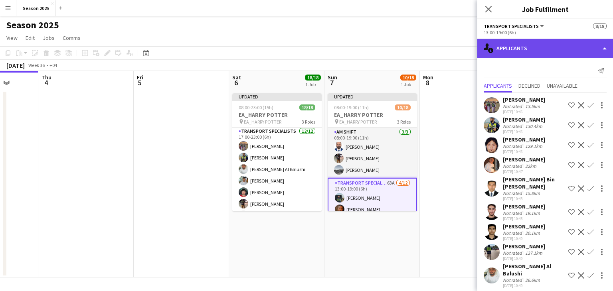
click at [570, 50] on div "single-neutral-actions-information Applicants" at bounding box center [545, 48] width 136 height 19
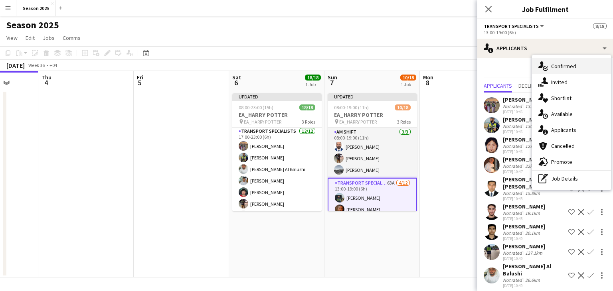
click at [578, 69] on div "single-neutral-actions-check-2 Confirmed" at bounding box center [571, 66] width 79 height 16
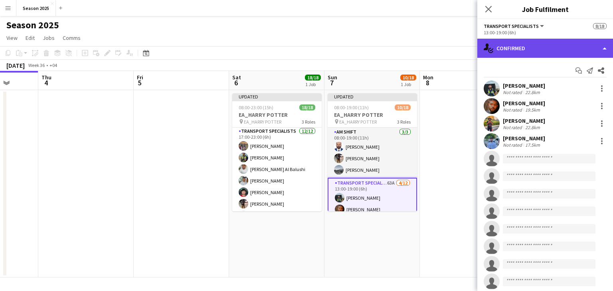
click at [515, 46] on div "single-neutral-actions-check-2 Confirmed" at bounding box center [545, 48] width 136 height 19
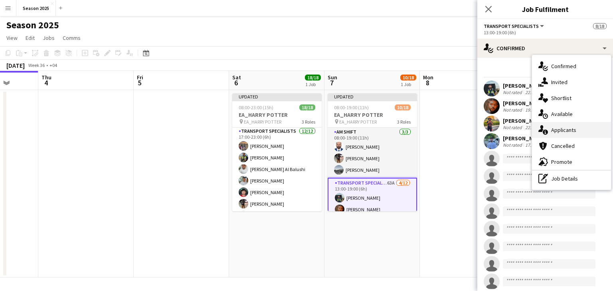
click at [565, 126] on span "Applicants" at bounding box center [563, 129] width 25 height 7
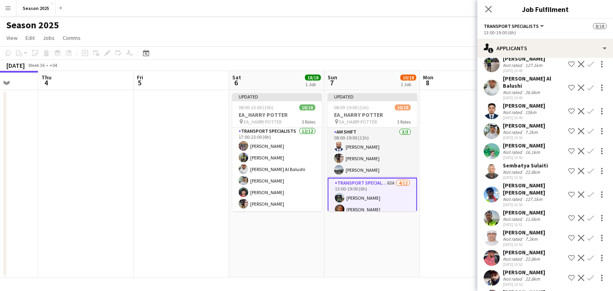
scroll to position [199, 0]
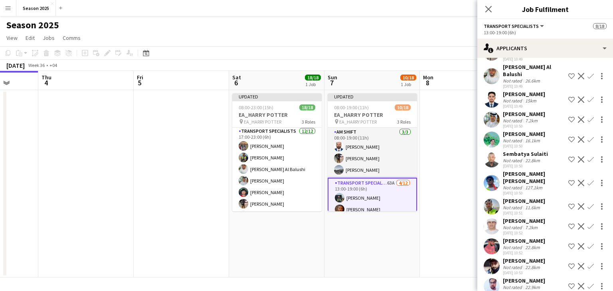
click at [587, 122] on app-icon "Confirm" at bounding box center [590, 119] width 6 height 6
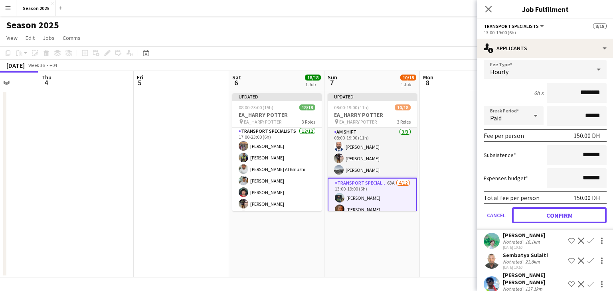
click at [564, 223] on button "Confirm" at bounding box center [559, 215] width 95 height 16
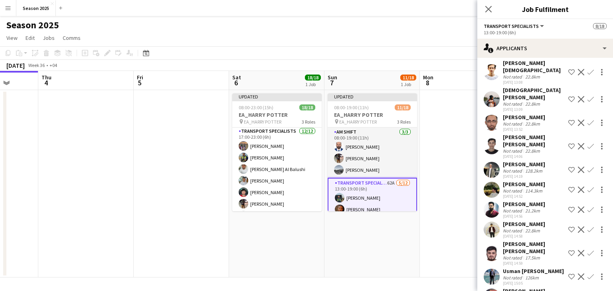
scroll to position [1087, 0]
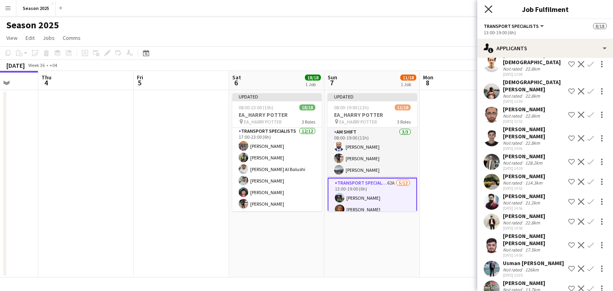
drag, startPoint x: 488, startPoint y: 11, endPoint x: 486, endPoint y: 15, distance: 4.5
click at [488, 11] on icon "Close pop-in" at bounding box center [488, 9] width 6 height 6
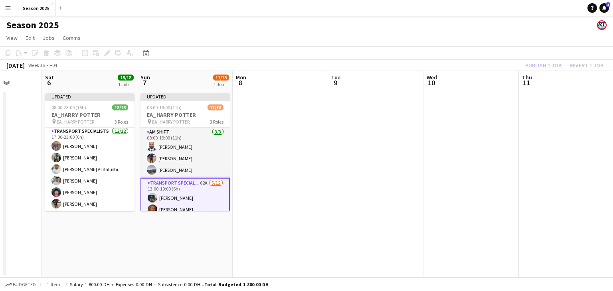
drag, startPoint x: 452, startPoint y: 173, endPoint x: 263, endPoint y: 193, distance: 189.4
click at [264, 193] on app-calendar-viewport "Tue 2 Wed 3 Thu 4 Fri 5 Sat 6 18/18 1 Job Sun 7 11/18 1 Job Mon 8 Tue 9 Wed 10 …" at bounding box center [306, 174] width 613 height 207
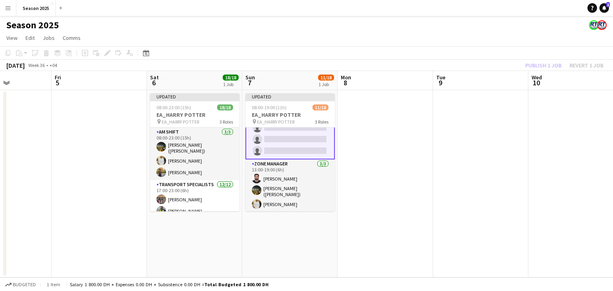
scroll to position [0, 216]
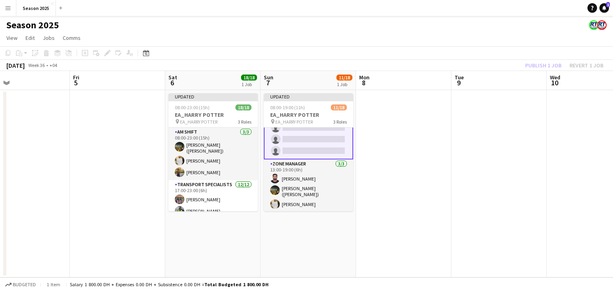
drag, startPoint x: 292, startPoint y: 170, endPoint x: 606, endPoint y: 168, distance: 314.8
click at [606, 168] on app-calendar-viewport "Tue 2 Wed 3 Thu 4 Fri 5 Sat 6 18/18 1 Job Sun 7 11/18 1 Job Mon 8 Tue 9 Wed 10 …" at bounding box center [306, 174] width 613 height 207
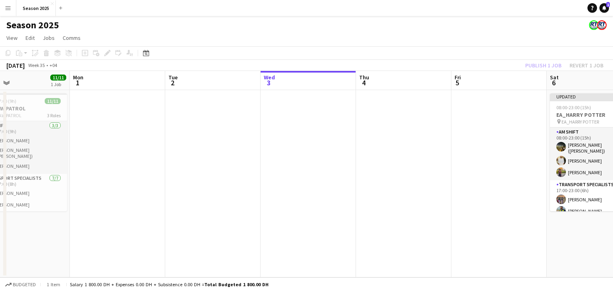
scroll to position [0, 242]
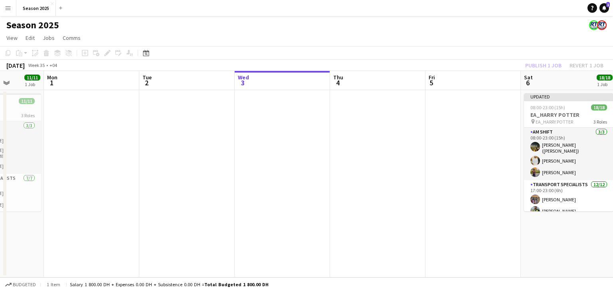
drag, startPoint x: 126, startPoint y: 168, endPoint x: 386, endPoint y: 157, distance: 260.4
click at [386, 157] on app-calendar-viewport "Fri 29 Sat 30 Sun 31 11/11 1 Job Mon 1 Tue 2 Wed 3 Thu 4 Fri 5 Sat 6 18/18 1 Jo…" at bounding box center [306, 174] width 613 height 207
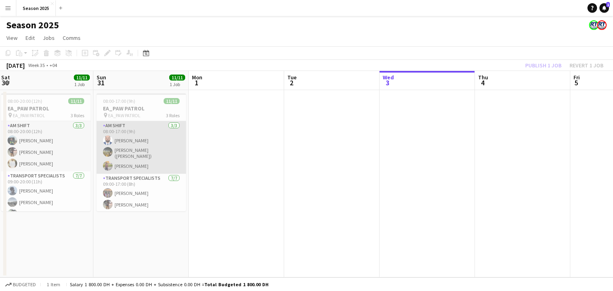
drag, startPoint x: 63, startPoint y: 139, endPoint x: 413, endPoint y: 136, distance: 349.9
click at [419, 136] on app-calendar-viewport "Thu 28 Fri 29 11/11 1 Job Sat 30 11/11 1 Job Sun 31 11/11 1 Job Mon 1 Tue 2 Wed…" at bounding box center [306, 174] width 613 height 207
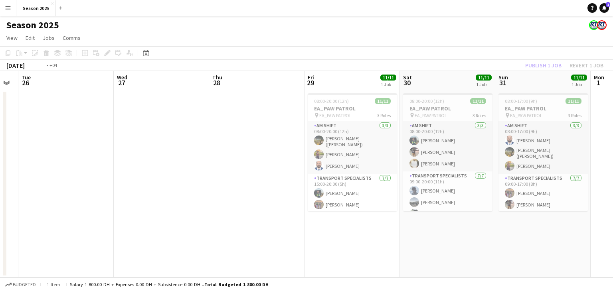
drag, startPoint x: 83, startPoint y: 133, endPoint x: 226, endPoint y: 133, distance: 142.4
click at [274, 133] on app-calendar-viewport "Sun 24 Mon 25 Tue 26 Wed 27 Thu 28 Fri 29 11/11 1 Job Sat 30 11/11 1 Job Sun 31…" at bounding box center [306, 174] width 613 height 207
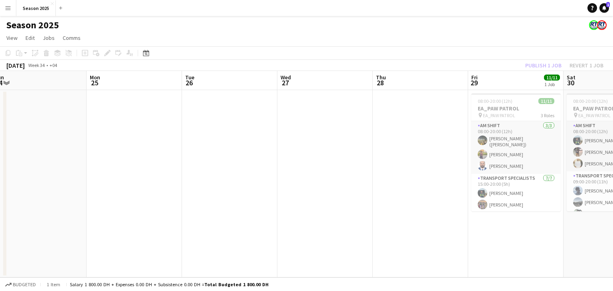
click at [25, 66] on div "[DATE]" at bounding box center [15, 65] width 18 height 8
drag, startPoint x: 180, startPoint y: 215, endPoint x: 543, endPoint y: 193, distance: 364.1
click at [557, 194] on app-calendar-viewport "Fri 22 Sat 23 Sun 24 Mon 25 Tue 26 Wed 27 Thu 28 Fri 29 11/11 1 Job Sat 30 11/1…" at bounding box center [306, 174] width 613 height 207
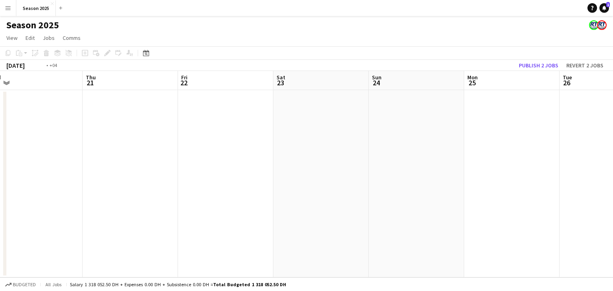
click at [395, 170] on app-calendar-viewport "Mon 18 Tue 19 Wed 20 Thu 21 Fri 22 Sat 23 Sun 24 Mon 25 Tue 26 Wed 27 Thu 28 Fr…" at bounding box center [306, 174] width 613 height 207
click at [433, 134] on app-calendar-viewport "Fri 15 Sat 16 Sun 17 Mon 18 Tue 19 Wed 20 Thu 21 Fri 22 Sat 23 Sun 24 Mon 25 Tu…" at bounding box center [306, 174] width 613 height 207
click at [149, 52] on div "Date picker" at bounding box center [146, 53] width 10 height 10
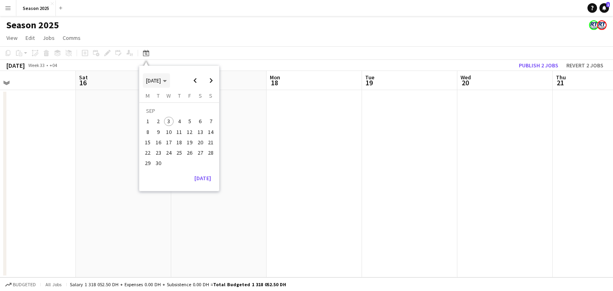
click at [160, 79] on span "[DATE]" at bounding box center [153, 80] width 15 height 7
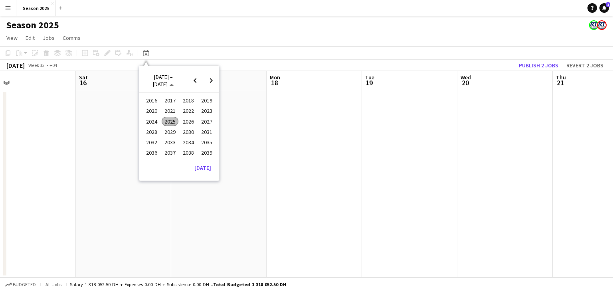
click at [174, 121] on span "2025" at bounding box center [170, 122] width 16 height 10
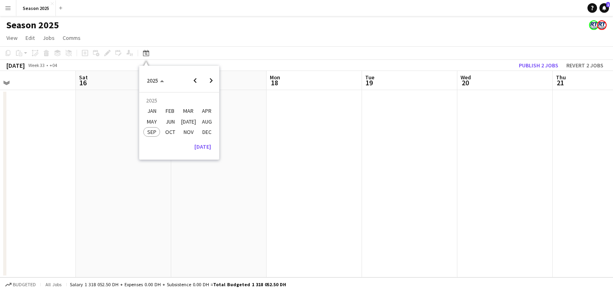
click at [192, 113] on span "MAR" at bounding box center [188, 112] width 16 height 10
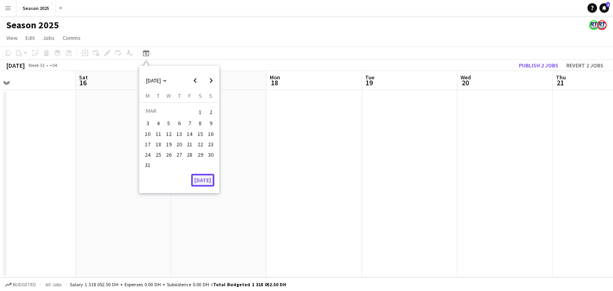
click at [203, 179] on button "[DATE]" at bounding box center [202, 180] width 23 height 13
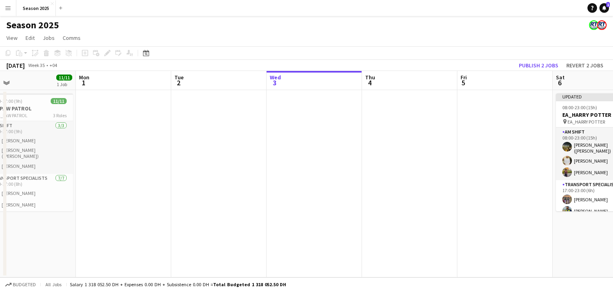
scroll to position [0, 274]
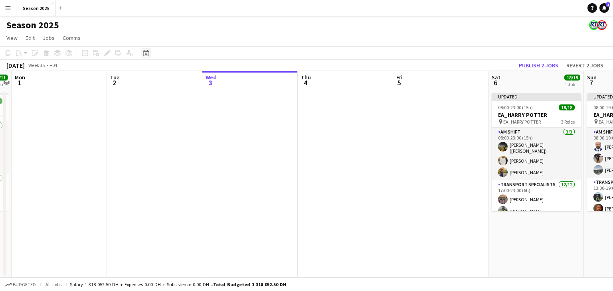
click at [146, 55] on icon "Date picker" at bounding box center [146, 53] width 6 height 6
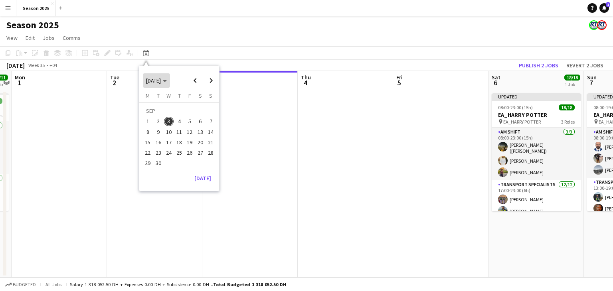
click at [161, 79] on span "[DATE]" at bounding box center [153, 80] width 15 height 7
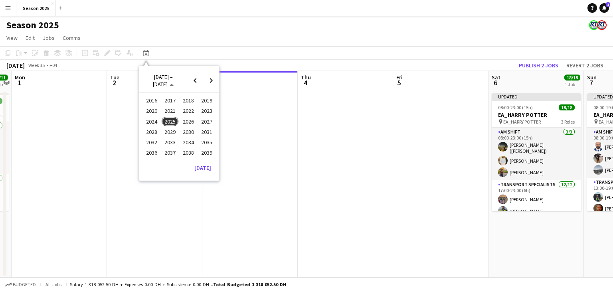
click at [172, 121] on span "2025" at bounding box center [170, 122] width 16 height 10
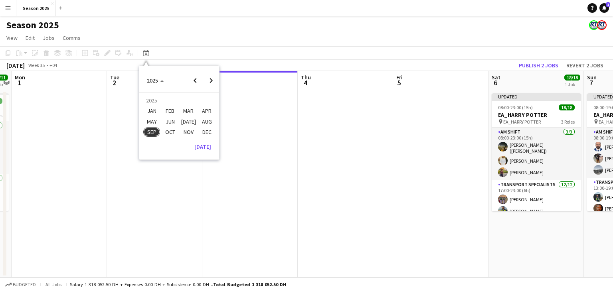
click at [187, 111] on span "MAR" at bounding box center [188, 112] width 16 height 10
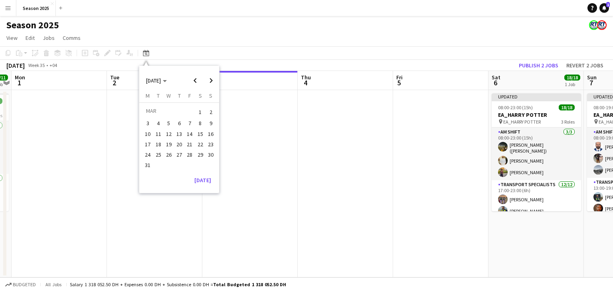
click at [187, 111] on td "MAR" at bounding box center [168, 112] width 52 height 12
click at [202, 114] on span "1" at bounding box center [200, 112] width 10 height 11
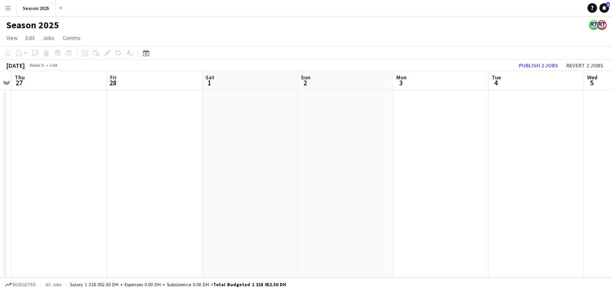
scroll to position [0, 214]
drag, startPoint x: 161, startPoint y: 139, endPoint x: 552, endPoint y: 135, distance: 391.0
click at [552, 135] on app-calendar-viewport "Thu 20 Fri 21 Sat 22 Sun 23 Mon 24 Tue 25 Wed 26 Thu 27 Fri 28 Sat 1 Sun 2 Mon 3" at bounding box center [306, 174] width 613 height 207
drag, startPoint x: 267, startPoint y: 136, endPoint x: 519, endPoint y: 119, distance: 252.7
click at [519, 119] on app-calendar-viewport "Thu 20 Fri 21 Sat 22 Sun 23 Mon 24 Tue 25 Wed 26 Thu 27 Fri 28 Sat 1 Sun 2 Mon 3" at bounding box center [306, 174] width 613 height 207
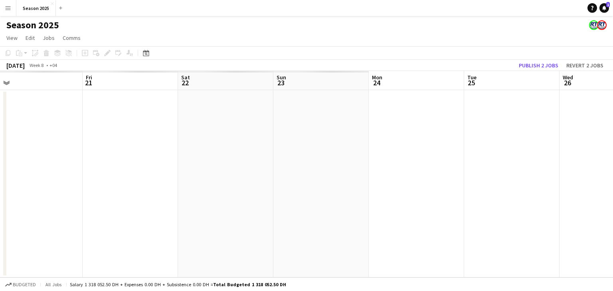
click at [436, 136] on app-calendar-viewport "Tue 18 Wed 19 Thu 20 Fri 21 Sat 22 Sun 23 Mon 24 Tue 25 Wed 26 Thu 27 Fri 28 Sa…" at bounding box center [306, 174] width 613 height 207
click at [409, 128] on app-calendar-viewport "Tue 18 Wed 19 Thu 20 Fri 21 Sat 22 Sun 23 Mon 24 Tue 25 Wed 26 Thu 27 Fri 28 Sa…" at bounding box center [306, 174] width 613 height 207
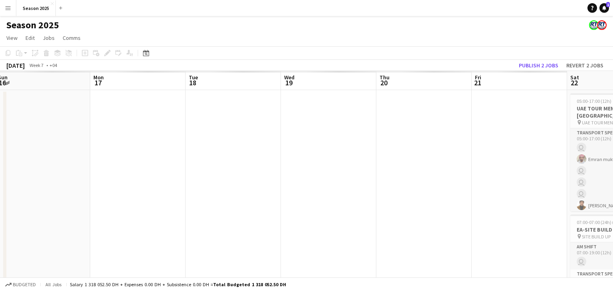
drag, startPoint x: 206, startPoint y: 178, endPoint x: 225, endPoint y: 181, distance: 19.4
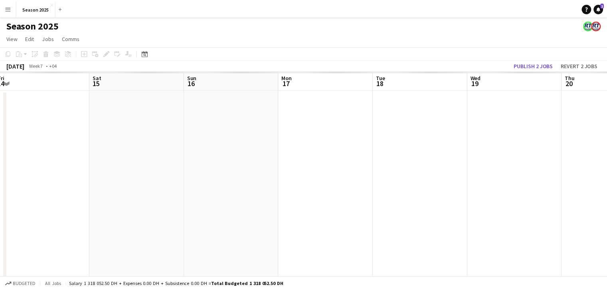
scroll to position [0, 278]
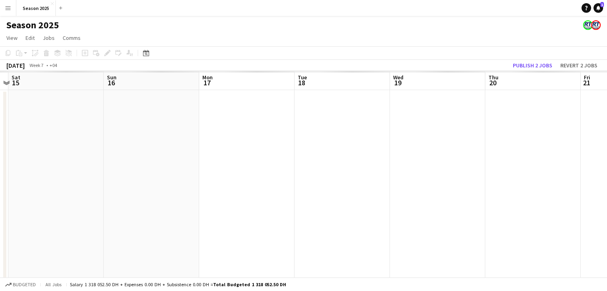
drag, startPoint x: 95, startPoint y: 156, endPoint x: 212, endPoint y: 155, distance: 117.7
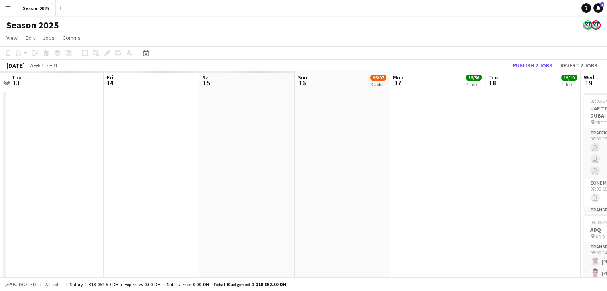
scroll to position [0, 191]
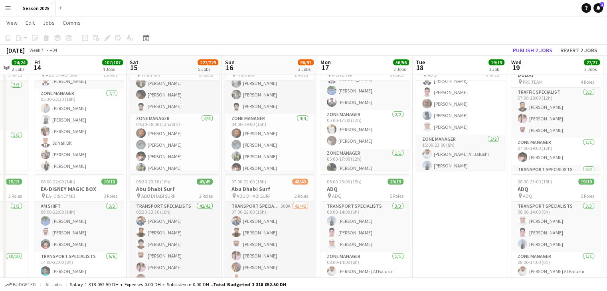
scroll to position [0, 346]
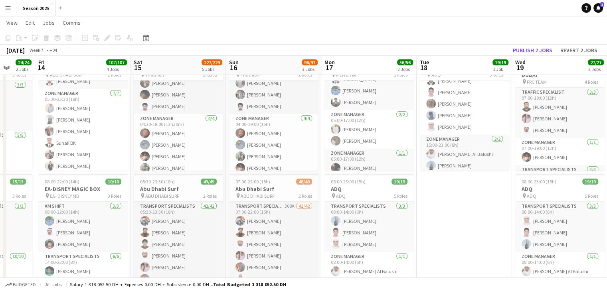
drag, startPoint x: 441, startPoint y: 204, endPoint x: 445, endPoint y: 203, distance: 4.0
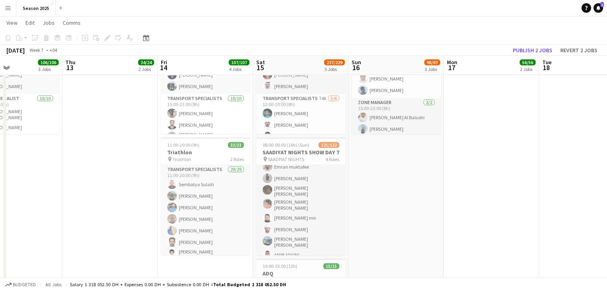
scroll to position [0, 210]
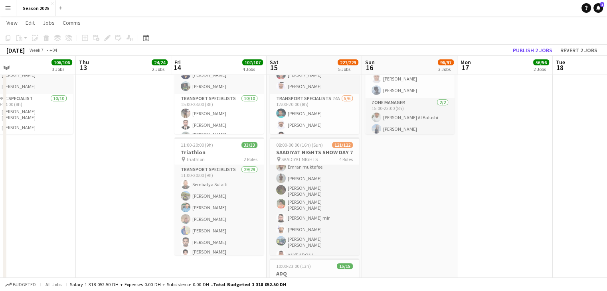
drag, startPoint x: 315, startPoint y: 208, endPoint x: 395, endPoint y: 208, distance: 80.2
click at [395, 208] on app-calendar-viewport "Mon 10 Tue 11 Wed 12 106/106 3 Jobs Thu 13 24/24 2 Jobs Fri 14 107/107 4 Jobs S…" at bounding box center [303, 214] width 607 height 1004
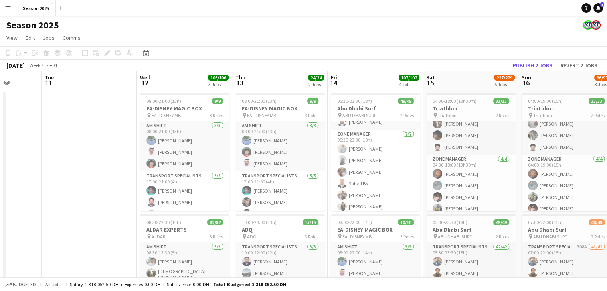
scroll to position [0, 244]
drag, startPoint x: 218, startPoint y: 168, endPoint x: 375, endPoint y: 169, distance: 157.2
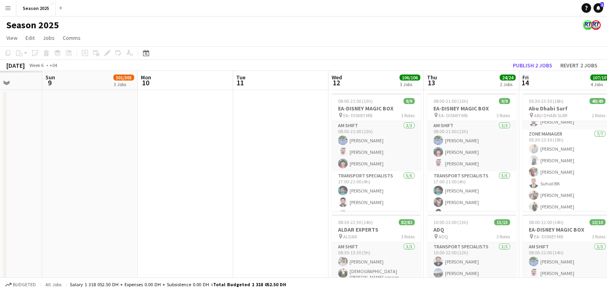
drag, startPoint x: 294, startPoint y: 167, endPoint x: 280, endPoint y: 169, distance: 14.6
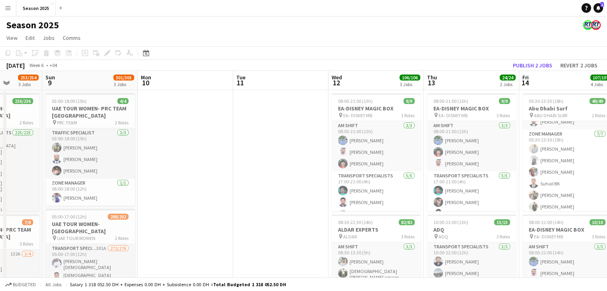
drag, startPoint x: 280, startPoint y: 169, endPoint x: 285, endPoint y: 169, distance: 5.6
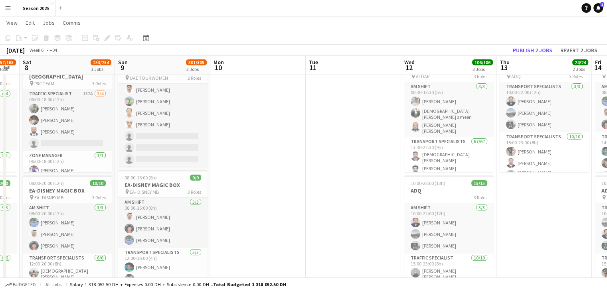
scroll to position [3221, 0]
click at [132, 236] on app-user-avatar at bounding box center [129, 241] width 10 height 10
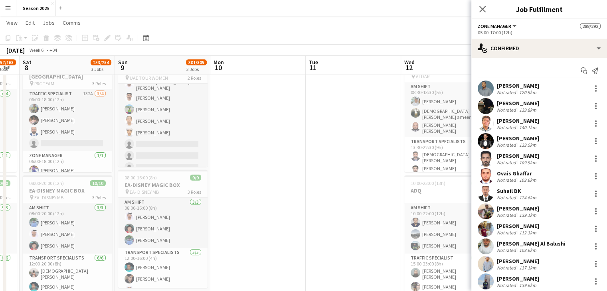
click at [486, 139] on app-user-avatar at bounding box center [486, 141] width 16 height 16
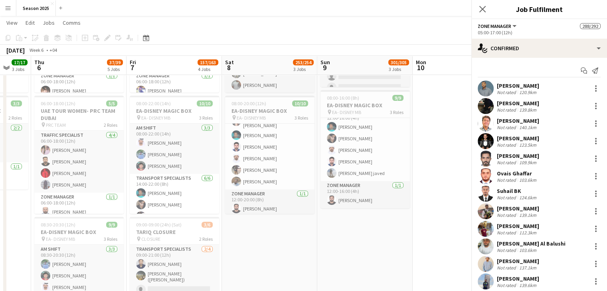
scroll to position [0, 227]
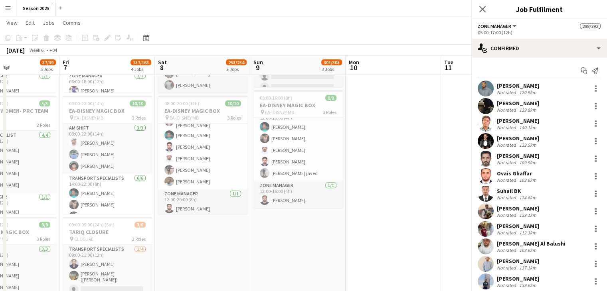
drag, startPoint x: 53, startPoint y: 239, endPoint x: 188, endPoint y: 230, distance: 135.6
click at [188, 230] on app-calendar-viewport "Tue 4 Wed 5 17/17 3 Jobs Thu 6 37/39 5 Jobs Fri 7 157/163 4 Jobs Sat 8 253/254 …" at bounding box center [303, 294] width 607 height 1004
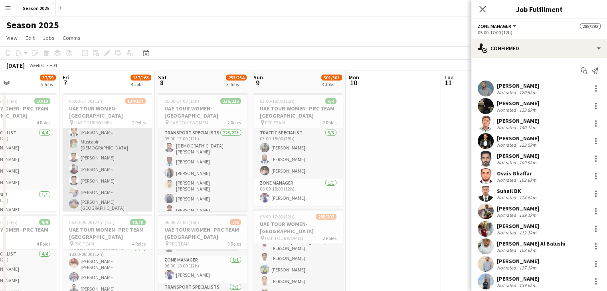
scroll to position [1538, 0]
